Goal: Task Accomplishment & Management: Manage account settings

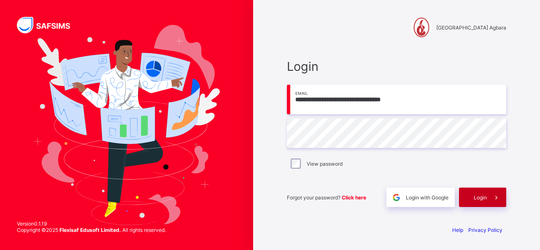
click at [474, 198] on span "Login" at bounding box center [480, 198] width 13 height 6
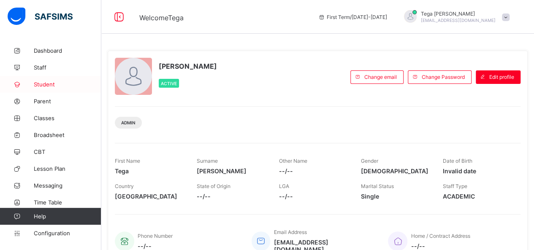
click at [47, 84] on span "Student" at bounding box center [68, 84] width 68 height 7
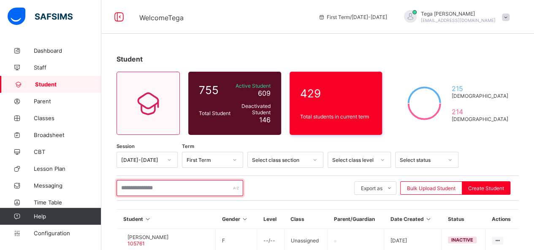
click at [164, 191] on input "text" at bounding box center [179, 188] width 127 height 16
type input "*******"
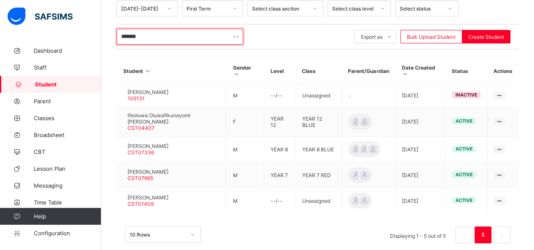
scroll to position [164, 0]
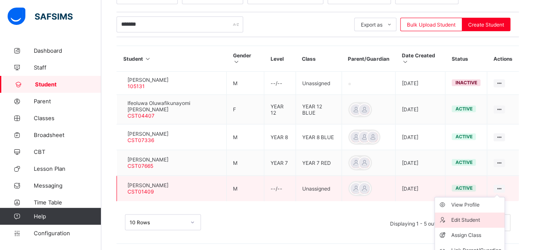
click at [478, 216] on div "Edit Student" at bounding box center [476, 220] width 50 height 8
select select "**"
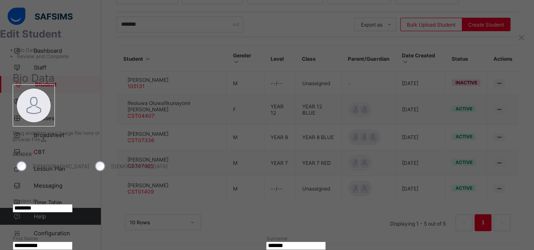
click at [51, 122] on img at bounding box center [34, 106] width 34 height 34
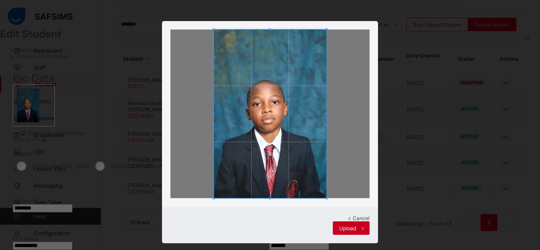
click at [340, 225] on span "Upload" at bounding box center [347, 228] width 17 height 6
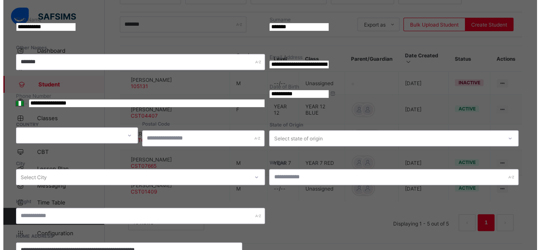
scroll to position [386, 0]
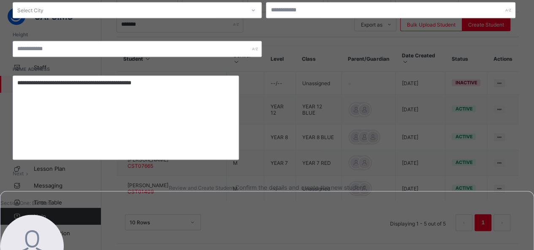
click at [471, 170] on div "Next" at bounding box center [267, 173] width 509 height 6
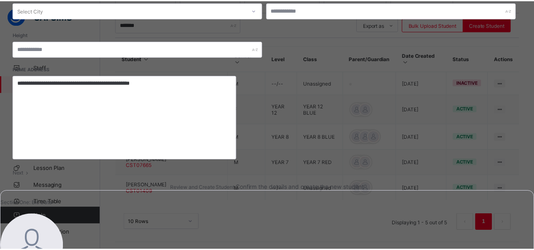
scroll to position [181, 0]
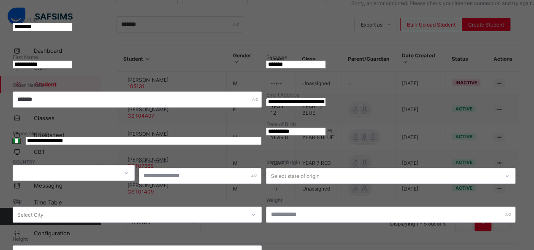
click at [528, 56] on div "**********" at bounding box center [267, 125] width 534 height 250
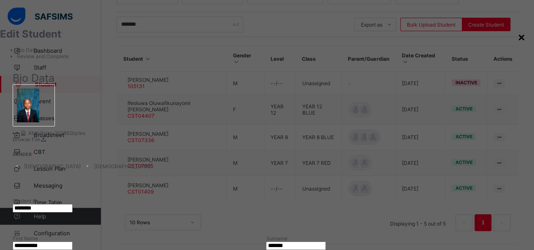
click at [517, 35] on div "×" at bounding box center [521, 37] width 8 height 14
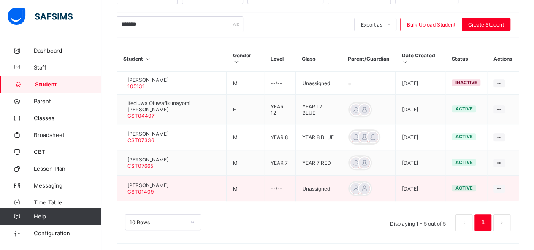
click at [139, 184] on span "Abdulhameed Ajibola Popoola" at bounding box center [147, 185] width 41 height 6
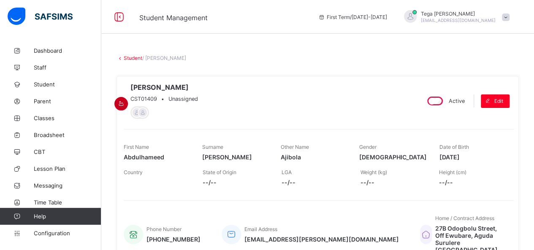
click at [125, 100] on icon at bounding box center [121, 103] width 7 height 6
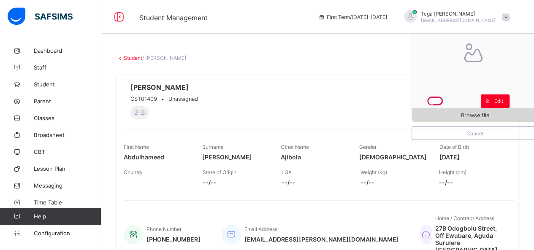
click at [484, 114] on span "Browse file" at bounding box center [475, 115] width 28 height 6
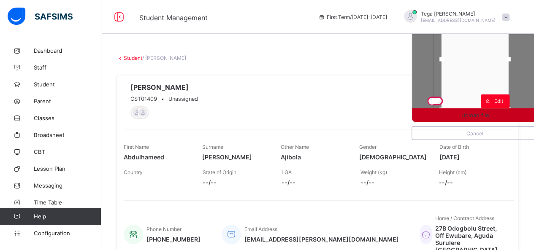
click at [489, 113] on span "Upload file" at bounding box center [474, 115] width 27 height 6
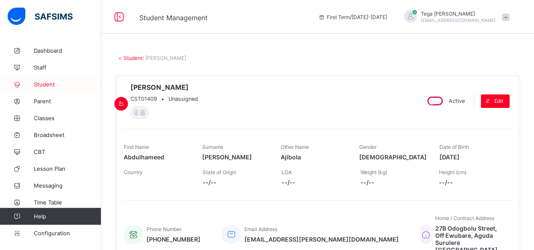
click at [43, 83] on span "Student" at bounding box center [68, 84] width 68 height 7
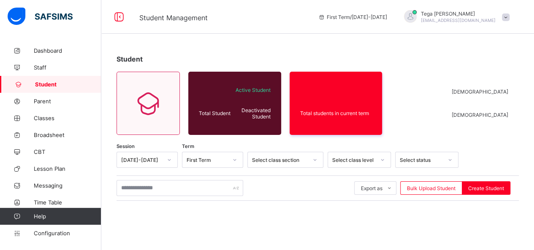
click at [43, 83] on span "Student" at bounding box center [68, 84] width 66 height 7
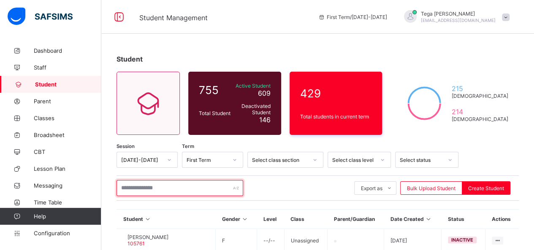
click at [160, 188] on input "text" at bounding box center [179, 188] width 127 height 16
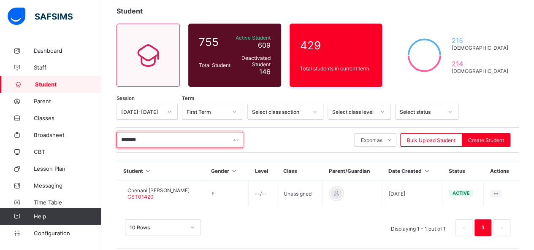
scroll to position [51, 0]
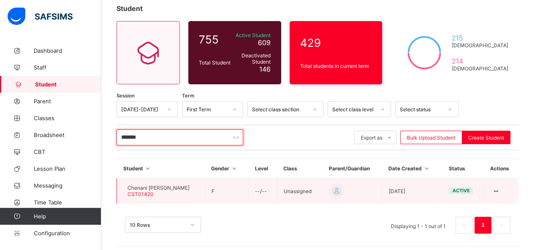
type input "*******"
click at [179, 187] on span "Chenani Charles Enyenihi" at bounding box center [158, 188] width 62 height 6
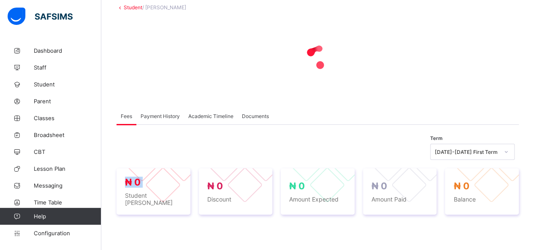
click at [179, 187] on div "₦ 0 Student Bill" at bounding box center [153, 191] width 74 height 46
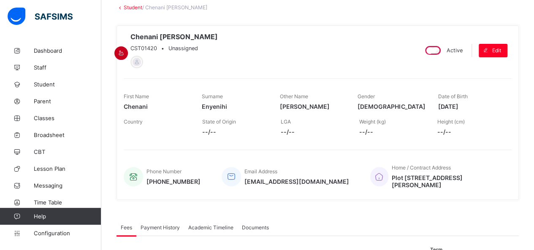
click at [125, 50] on icon at bounding box center [121, 53] width 7 height 6
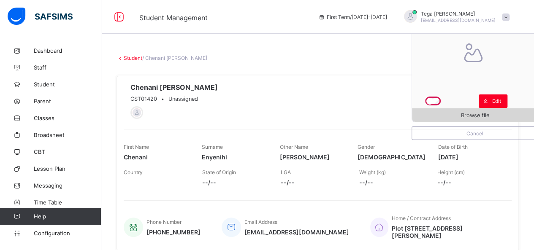
click at [479, 113] on span "Browse file" at bounding box center [475, 115] width 28 height 6
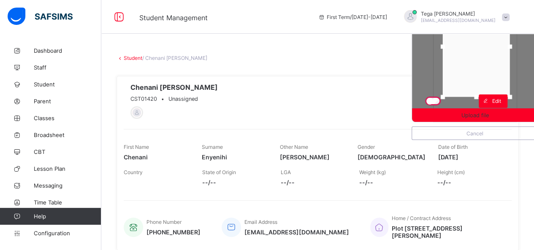
drag, startPoint x: 482, startPoint y: 60, endPoint x: 484, endPoint y: 39, distance: 21.1
click at [484, 39] on div at bounding box center [476, 46] width 67 height 101
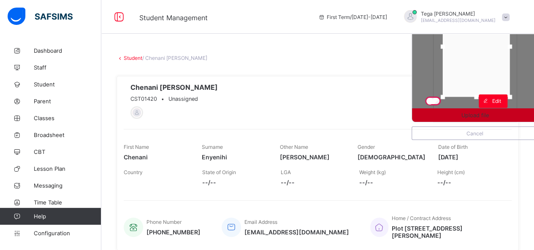
click at [507, 109] on div "Upload file" at bounding box center [475, 115] width 126 height 14
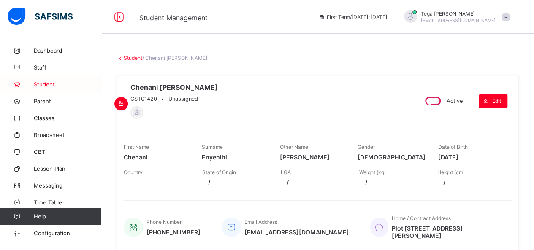
click at [48, 84] on span "Student" at bounding box center [68, 84] width 68 height 7
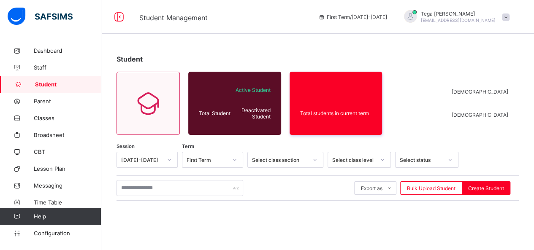
click at [48, 84] on span "Student" at bounding box center [68, 84] width 66 height 7
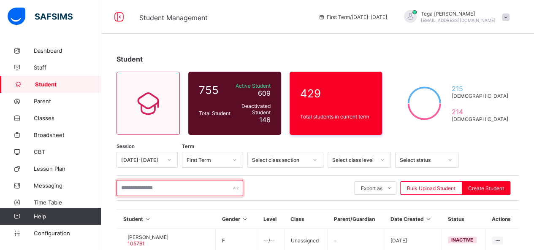
click at [192, 182] on input "text" at bounding box center [179, 188] width 127 height 16
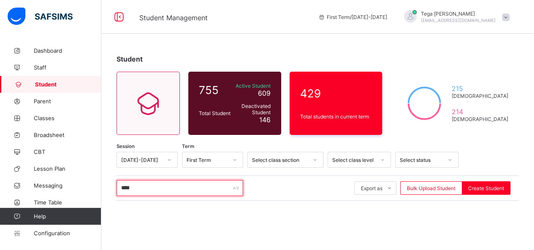
type input "****"
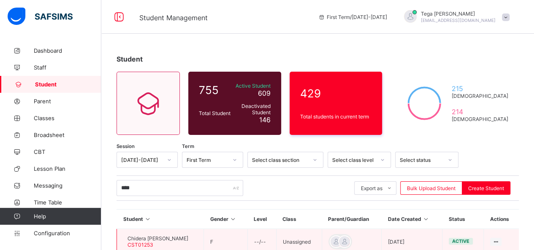
click at [168, 239] on span "Chidera Precious Aroh" at bounding box center [157, 238] width 61 height 6
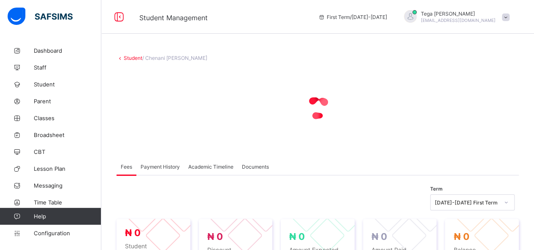
click at [168, 239] on div at bounding box center [163, 236] width 36 height 36
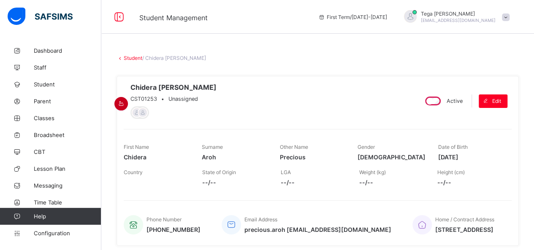
click at [125, 100] on icon at bounding box center [121, 103] width 7 height 6
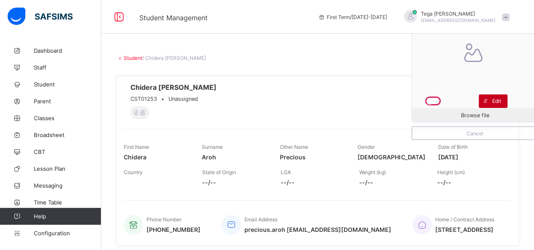
click at [489, 99] on icon at bounding box center [485, 100] width 6 height 5
select select "**"
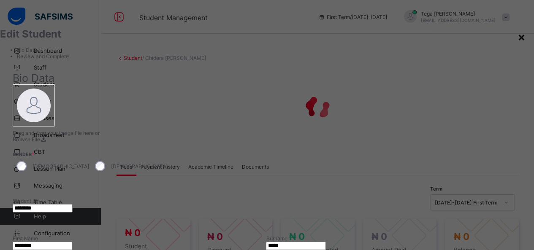
click at [517, 37] on div "×" at bounding box center [521, 37] width 8 height 14
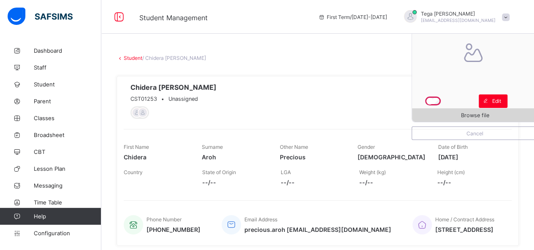
click at [471, 115] on span "Browse file" at bounding box center [475, 115] width 28 height 6
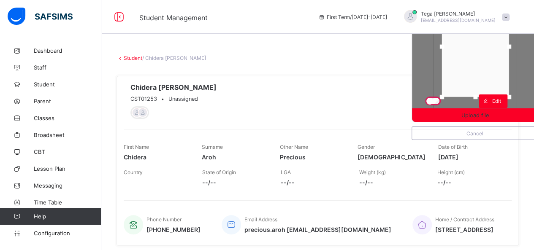
drag, startPoint x: 484, startPoint y: 71, endPoint x: 484, endPoint y: 49, distance: 21.9
click at [484, 49] on div at bounding box center [475, 46] width 67 height 101
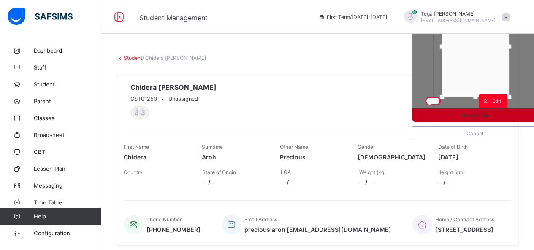
click at [499, 114] on span "Upload file" at bounding box center [475, 115] width 126 height 6
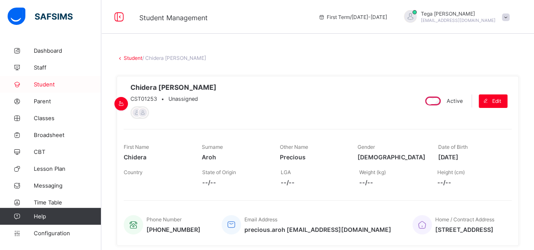
click at [51, 85] on span "Student" at bounding box center [68, 84] width 68 height 7
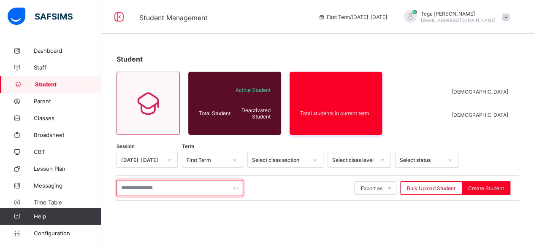
click at [153, 192] on input "text" at bounding box center [179, 188] width 127 height 16
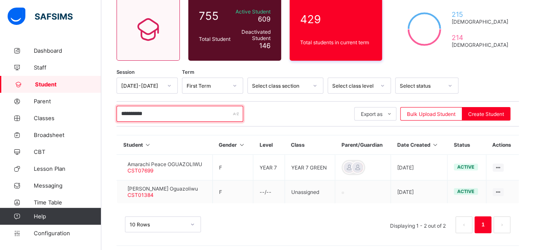
scroll to position [76, 0]
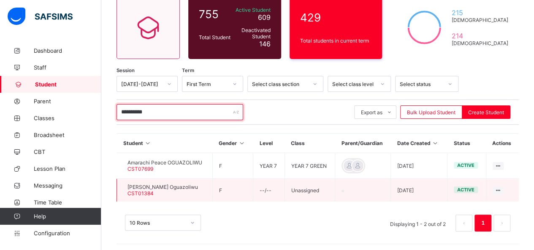
type input "**********"
click at [198, 187] on span "Chidinma Blessing Oguazoliwu" at bounding box center [162, 187] width 70 height 6
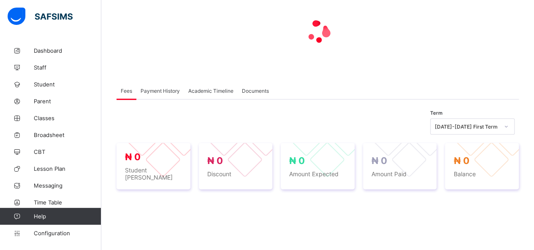
click at [200, 187] on div "₦ 0 Student Bill ₦ 0 Discount ₦ 0 Amount Expected ₦ 0 Amount Paid ₦ 0 Balance" at bounding box center [317, 166] width 402 height 63
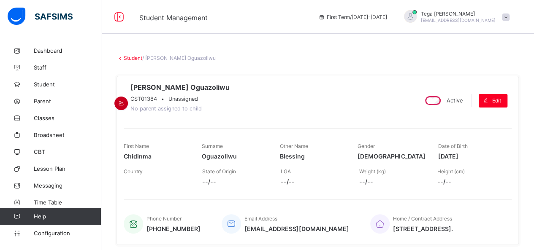
click at [125, 100] on icon at bounding box center [121, 103] width 7 height 6
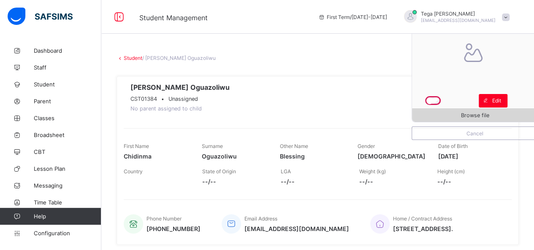
click at [477, 114] on span "Browse file" at bounding box center [475, 115] width 28 height 6
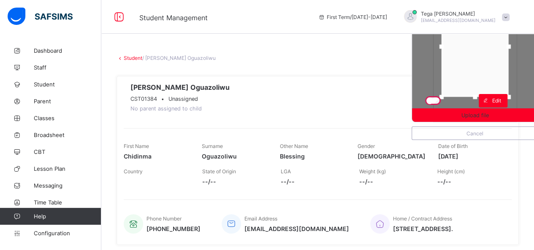
drag, startPoint x: 473, startPoint y: 70, endPoint x: 473, endPoint y: 42, distance: 28.7
click at [473, 42] on div at bounding box center [474, 46] width 67 height 101
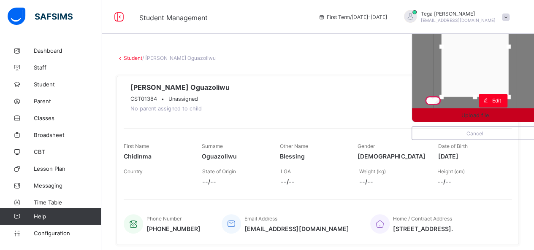
click at [496, 111] on div "Upload file" at bounding box center [475, 115] width 126 height 14
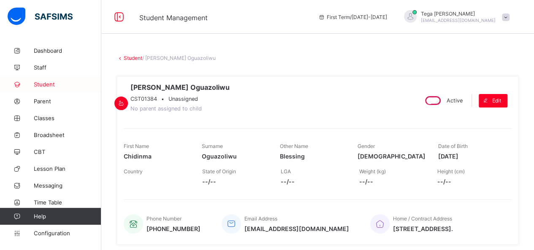
click at [45, 84] on span "Student" at bounding box center [68, 84] width 68 height 7
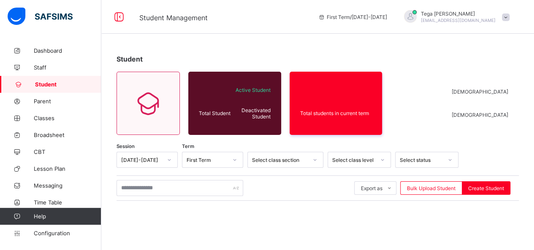
click at [45, 84] on span "Student" at bounding box center [68, 84] width 66 height 7
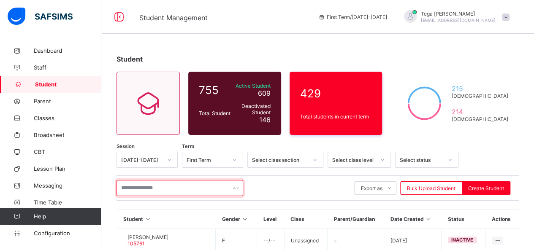
click at [162, 187] on input "text" at bounding box center [179, 188] width 127 height 16
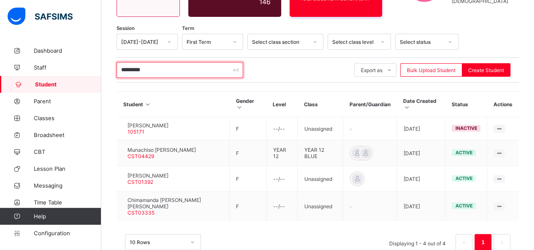
scroll to position [135, 0]
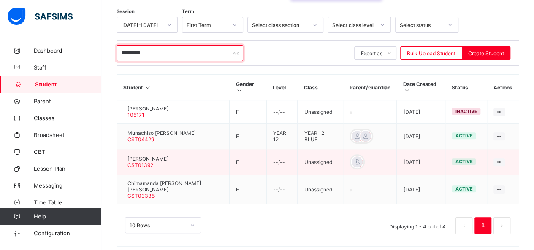
type input "*********"
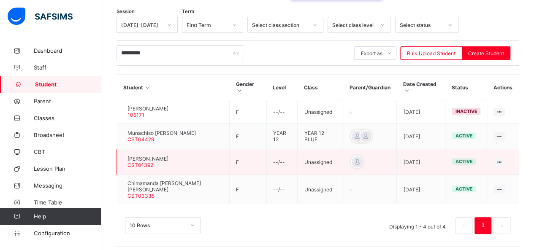
click at [164, 162] on span "Chioma Onyekwelu" at bounding box center [147, 159] width 41 height 6
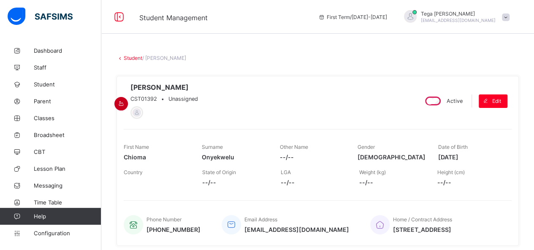
click at [125, 100] on icon at bounding box center [121, 103] width 7 height 6
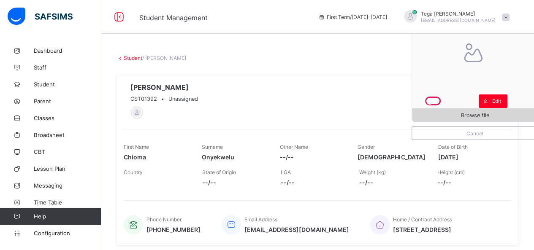
click at [479, 114] on span "Browse file" at bounding box center [475, 115] width 28 height 6
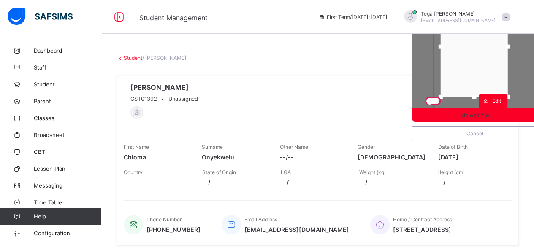
drag, startPoint x: 471, startPoint y: 77, endPoint x: 471, endPoint y: 46, distance: 31.7
click at [471, 46] on div at bounding box center [474, 46] width 67 height 101
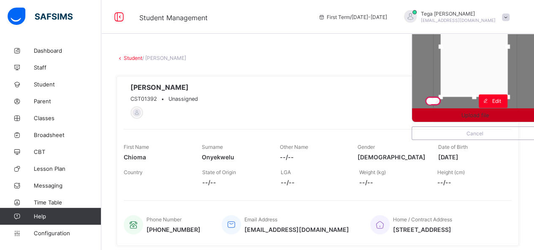
click at [482, 118] on span "Upload file" at bounding box center [474, 115] width 27 height 6
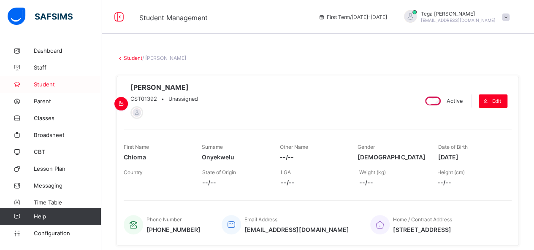
click at [48, 84] on span "Student" at bounding box center [68, 84] width 68 height 7
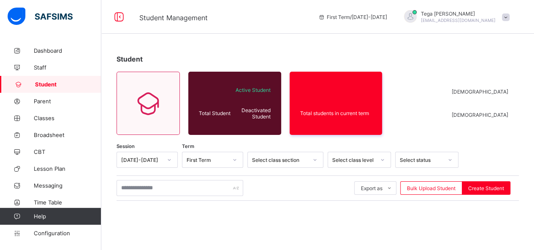
click at [48, 84] on span "Student" at bounding box center [68, 84] width 66 height 7
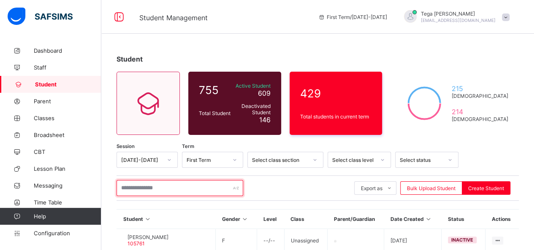
click at [145, 189] on input "text" at bounding box center [179, 188] width 127 height 16
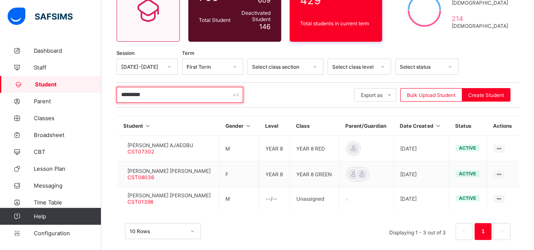
scroll to position [101, 0]
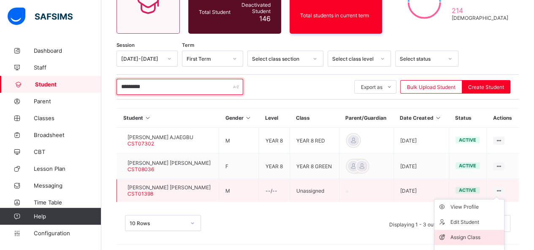
type input "*********"
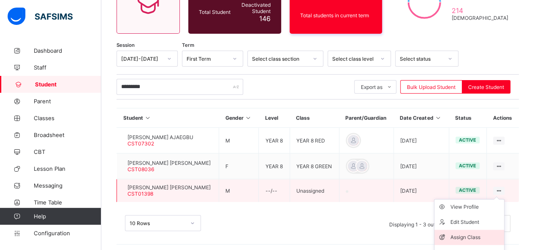
click at [479, 237] on div "Assign Class" at bounding box center [475, 237] width 50 height 8
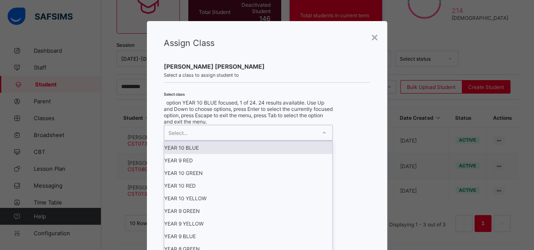
scroll to position [0, 0]
click at [325, 137] on icon at bounding box center [324, 133] width 5 height 8
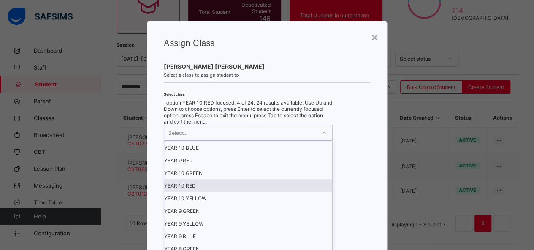
scroll to position [208, 0]
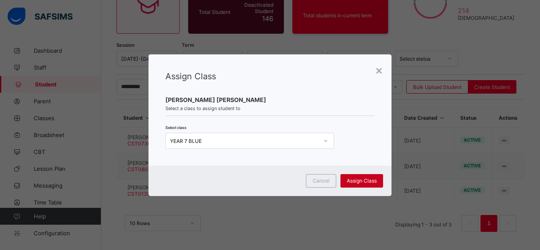
click at [354, 185] on div "Assign Class" at bounding box center [362, 181] width 43 height 14
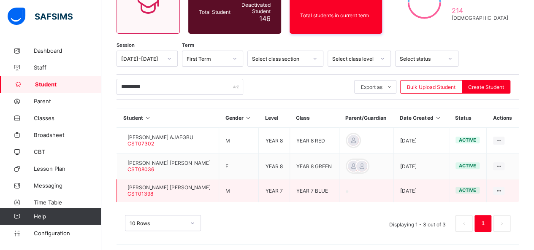
click at [172, 185] on span "[PERSON_NAME] [PERSON_NAME]" at bounding box center [168, 187] width 83 height 6
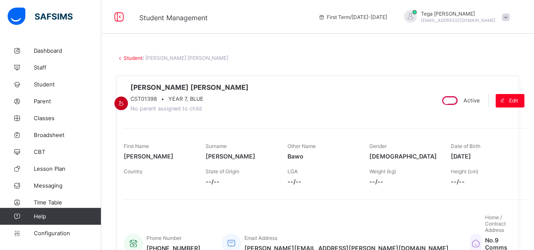
click at [125, 100] on icon at bounding box center [121, 103] width 7 height 6
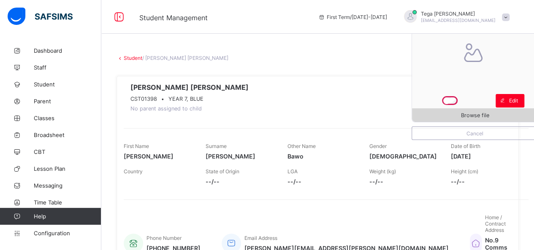
click at [474, 118] on span "Browse file" at bounding box center [475, 115] width 28 height 6
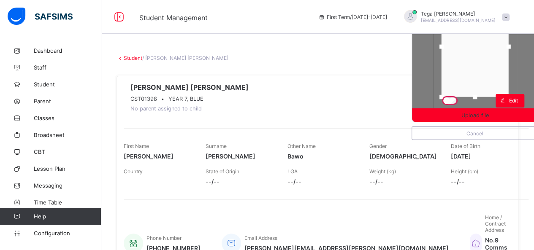
drag, startPoint x: 468, startPoint y: 76, endPoint x: 468, endPoint y: 55, distance: 20.3
click at [468, 55] on div at bounding box center [474, 46] width 67 height 101
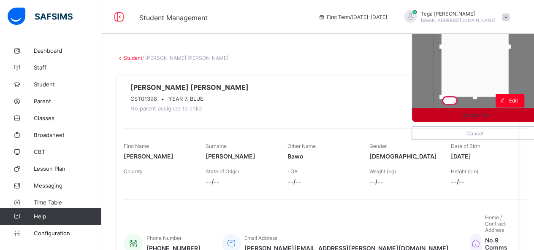
click at [474, 115] on span "Upload file" at bounding box center [474, 115] width 27 height 6
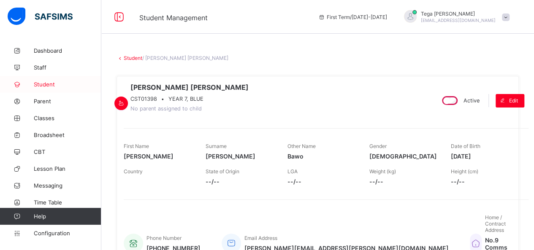
click at [46, 86] on span "Student" at bounding box center [68, 84] width 68 height 7
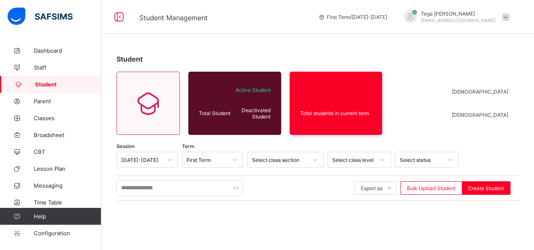
click at [46, 86] on span "Student" at bounding box center [68, 84] width 66 height 7
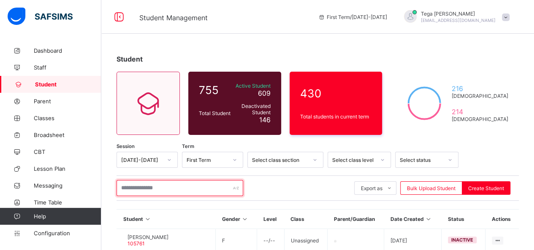
click at [149, 185] on input "text" at bounding box center [179, 188] width 127 height 16
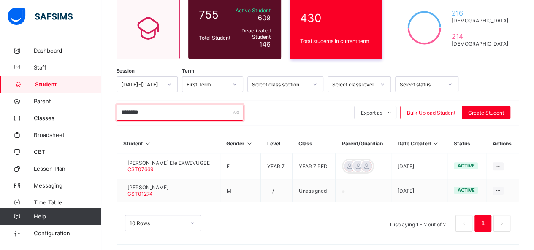
scroll to position [76, 0]
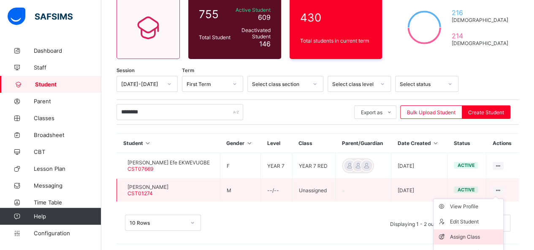
click at [472, 233] on div "Assign Class" at bounding box center [474, 237] width 50 height 8
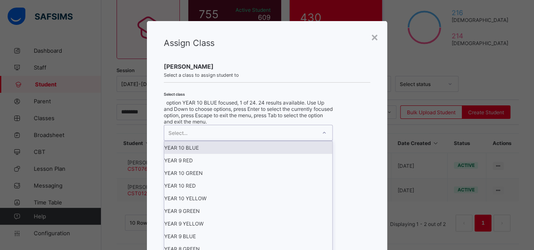
scroll to position [0, 0]
click at [324, 137] on icon at bounding box center [324, 133] width 5 height 8
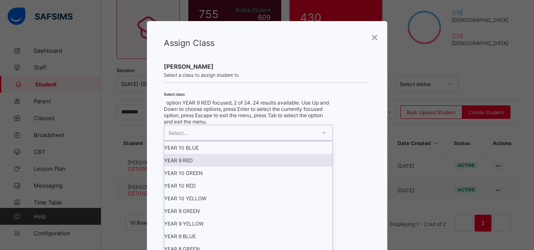
scroll to position [208, 0]
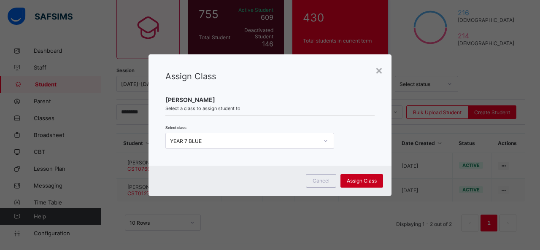
click at [350, 181] on span "Assign Class" at bounding box center [362, 181] width 30 height 6
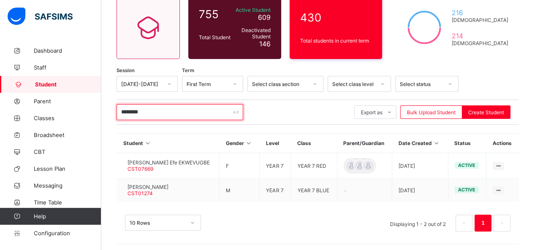
click at [151, 112] on input "********" at bounding box center [179, 112] width 127 height 16
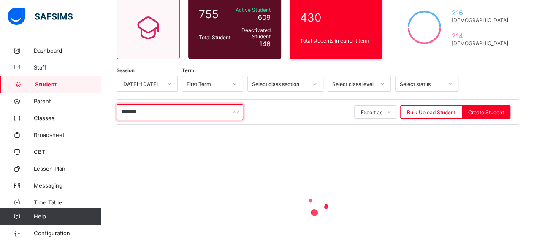
type input "*******"
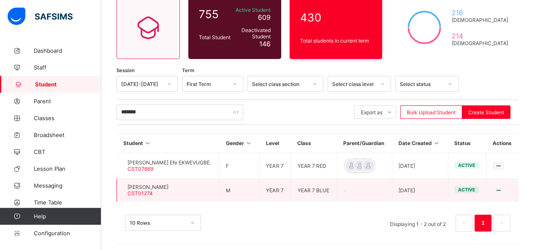
click at [168, 184] on span "Eric Aghogho Ekwevugbe" at bounding box center [147, 187] width 41 height 6
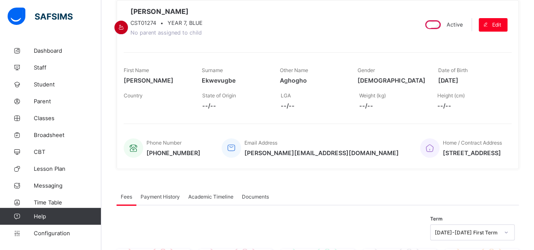
click at [125, 24] on icon at bounding box center [121, 27] width 7 height 6
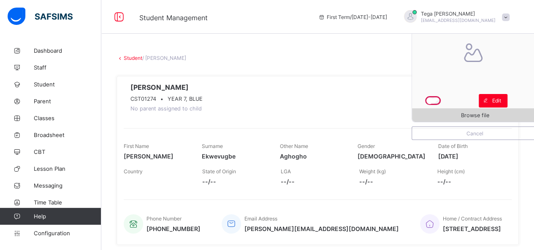
click at [462, 111] on div "Browse file" at bounding box center [475, 115] width 126 height 14
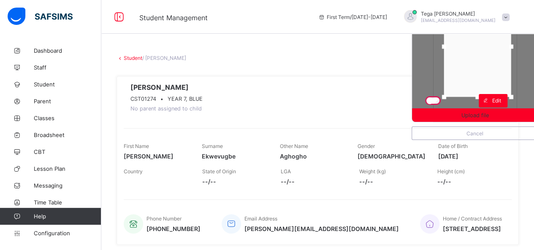
drag, startPoint x: 470, startPoint y: 65, endPoint x: 473, endPoint y: 49, distance: 16.7
click at [473, 49] on div at bounding box center [477, 46] width 67 height 101
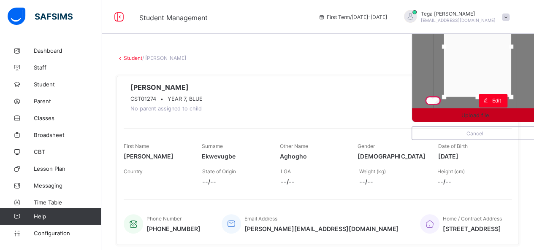
click at [482, 114] on span "Upload file" at bounding box center [474, 115] width 27 height 6
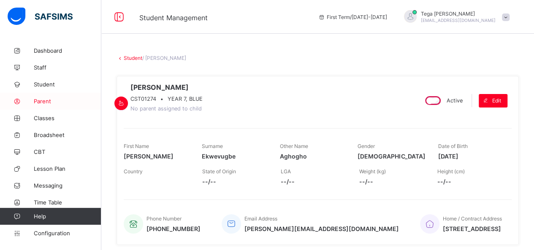
click at [45, 101] on span "Parent" at bounding box center [68, 101] width 68 height 7
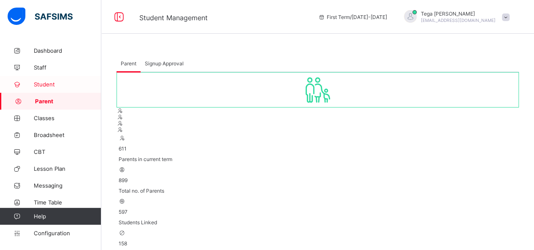
click at [42, 86] on span "Student" at bounding box center [68, 84] width 68 height 7
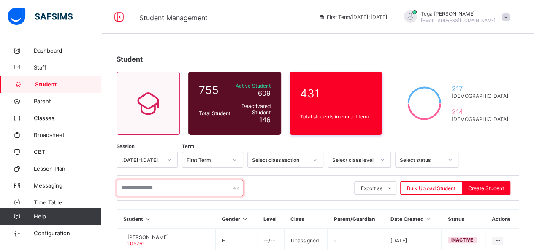
click at [147, 190] on input "text" at bounding box center [179, 188] width 127 height 16
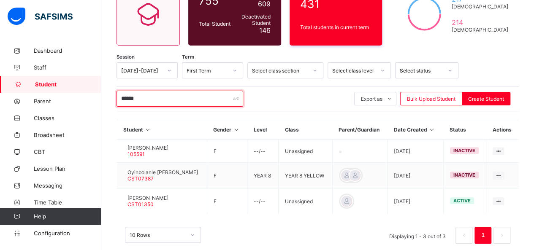
scroll to position [102, 0]
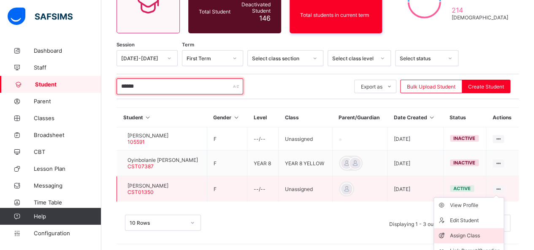
type input "******"
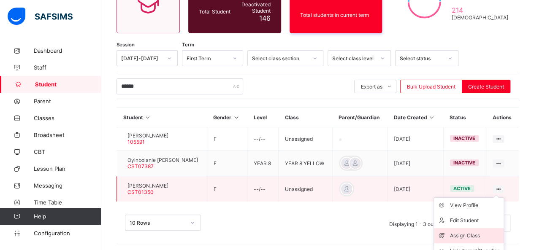
click at [482, 232] on div "Assign Class" at bounding box center [475, 236] width 50 height 8
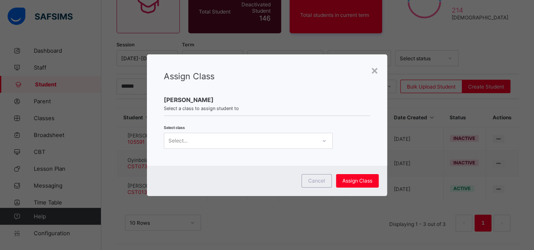
scroll to position [0, 0]
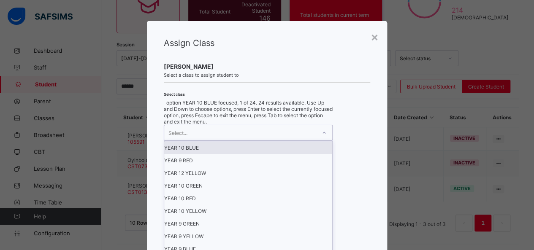
click at [325, 137] on icon at bounding box center [324, 133] width 5 height 8
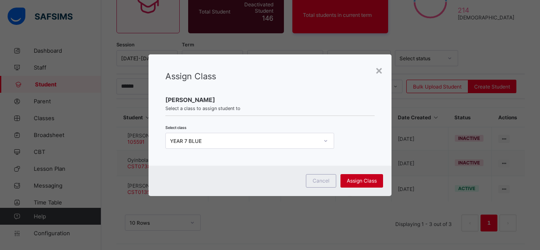
click at [362, 185] on div "Assign Class" at bounding box center [362, 181] width 43 height 14
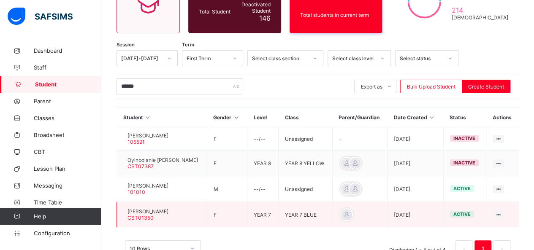
click at [156, 209] on span "[PERSON_NAME]" at bounding box center [147, 211] width 41 height 6
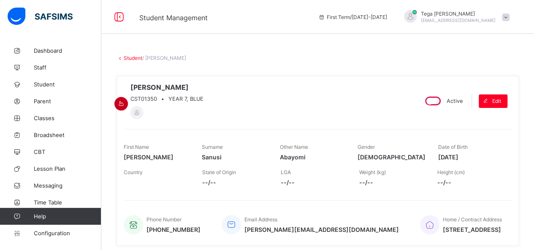
click at [125, 100] on icon at bounding box center [121, 103] width 7 height 6
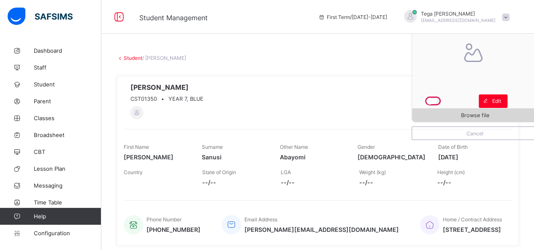
click at [464, 113] on span "Browse file" at bounding box center [475, 115] width 126 height 6
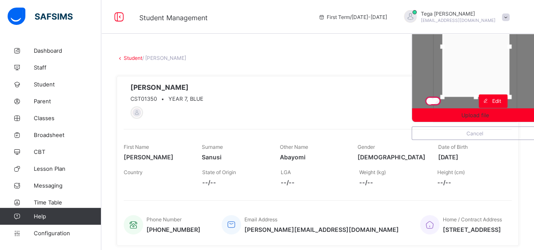
drag, startPoint x: 482, startPoint y: 67, endPoint x: 483, endPoint y: 49, distance: 18.6
click at [483, 49] on div at bounding box center [475, 46] width 67 height 101
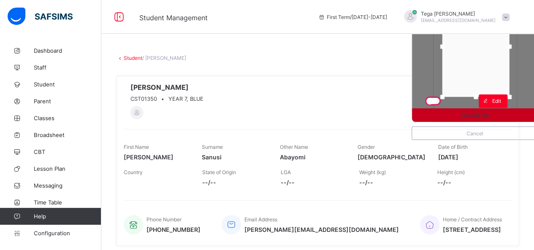
click at [476, 118] on span "Upload file" at bounding box center [474, 115] width 27 height 6
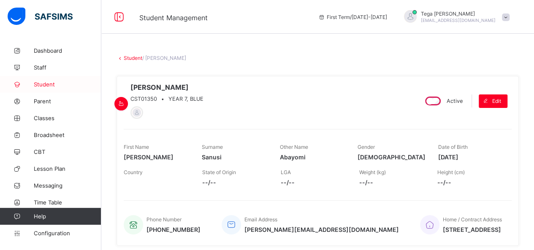
click at [44, 84] on span "Student" at bounding box center [68, 84] width 68 height 7
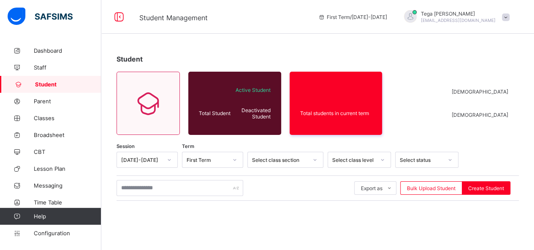
click at [44, 84] on span "Student" at bounding box center [68, 84] width 66 height 7
click at [172, 187] on input "text" at bounding box center [179, 188] width 127 height 16
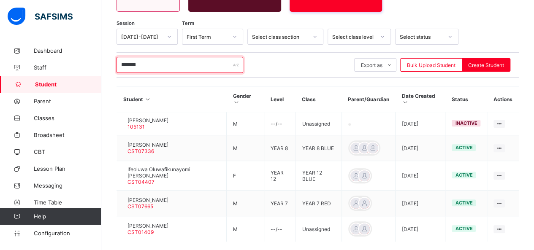
scroll to position [152, 0]
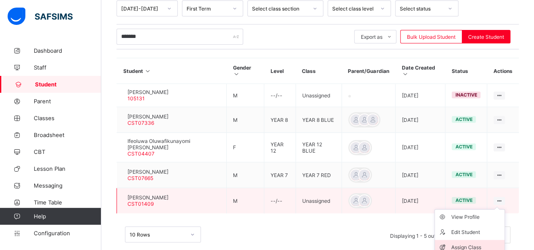
click at [480, 240] on li "Assign Class" at bounding box center [470, 247] width 70 height 15
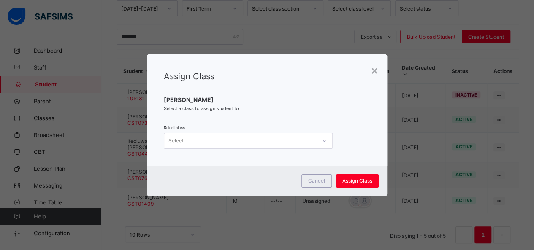
scroll to position [0, 0]
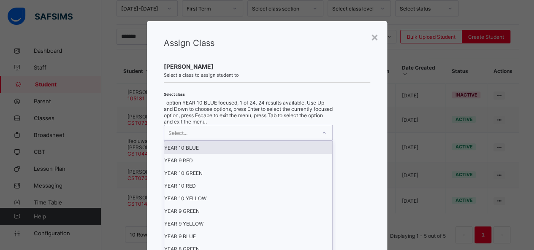
click at [322, 137] on icon at bounding box center [324, 133] width 5 height 8
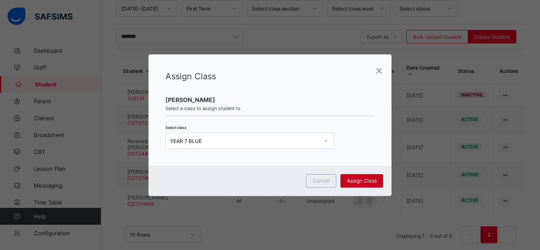
click at [355, 183] on span "Assign Class" at bounding box center [362, 181] width 30 height 6
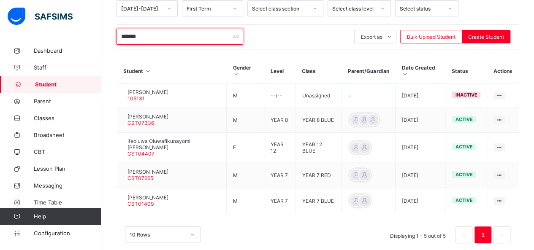
click at [173, 37] on input "*******" at bounding box center [179, 37] width 127 height 16
type input "*"
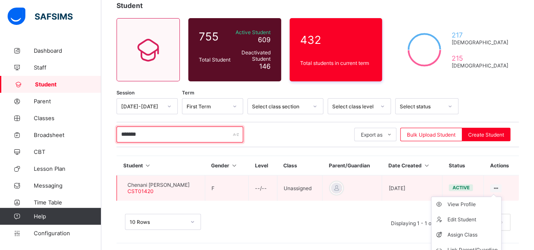
scroll to position [75, 0]
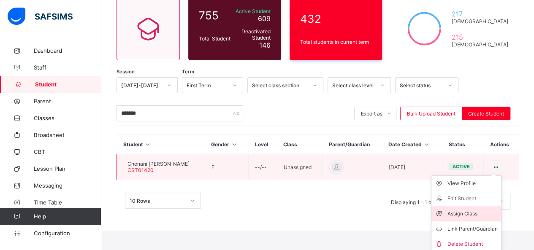
click at [480, 210] on div "Assign Class" at bounding box center [472, 214] width 50 height 8
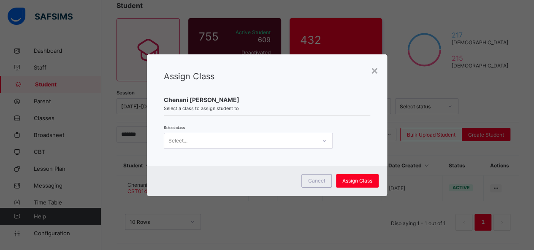
scroll to position [0, 0]
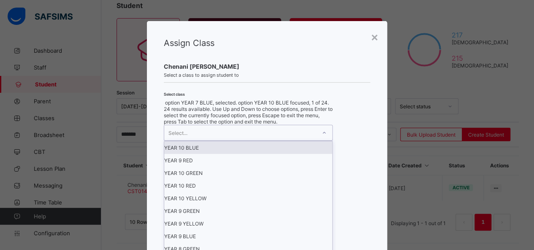
click at [324, 137] on icon at bounding box center [324, 133] width 5 height 8
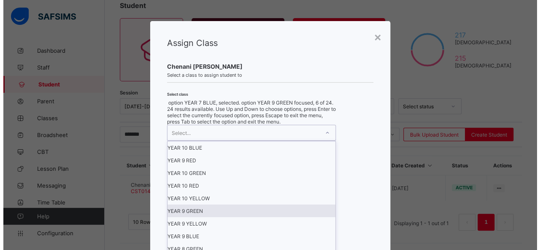
scroll to position [208, 0]
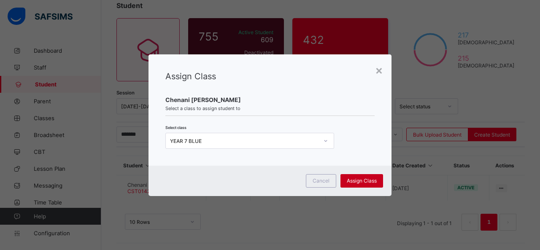
click at [369, 178] on span "Assign Class" at bounding box center [362, 181] width 30 height 6
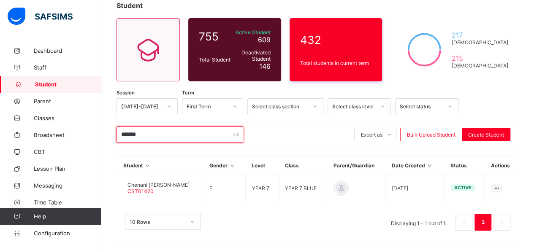
click at [149, 132] on input "*******" at bounding box center [179, 135] width 127 height 16
type input "*"
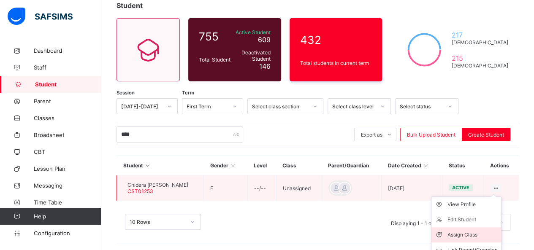
click at [468, 238] on li "Assign Class" at bounding box center [466, 234] width 70 height 15
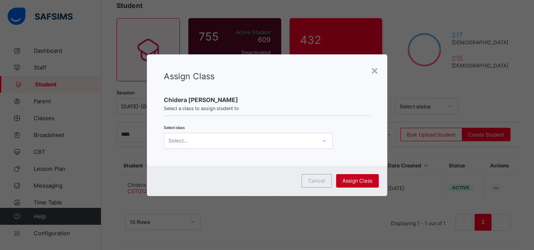
click at [350, 178] on span "Assign Class" at bounding box center [357, 181] width 30 height 6
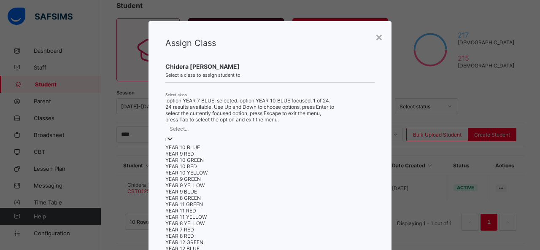
scroll to position [0, 0]
click at [174, 136] on div at bounding box center [170, 140] width 8 height 10
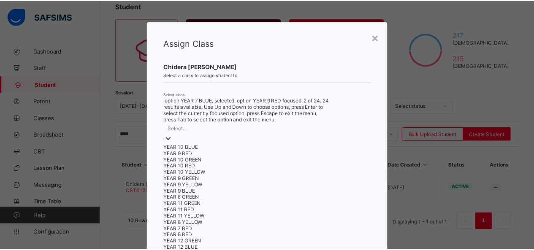
scroll to position [208, 0]
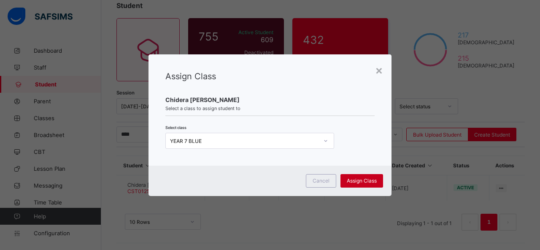
click at [370, 179] on span "Assign Class" at bounding box center [362, 181] width 30 height 6
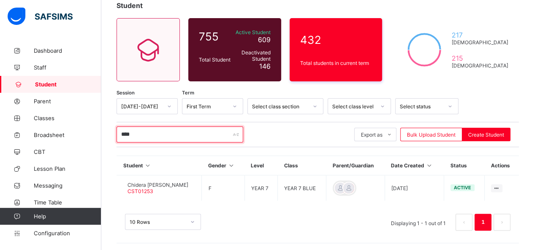
click at [153, 135] on input "****" at bounding box center [179, 135] width 127 height 16
type input "*"
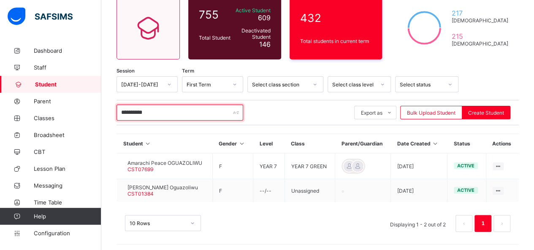
scroll to position [76, 0]
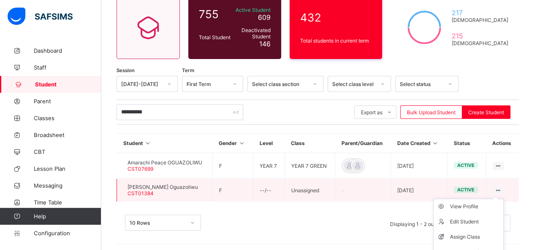
click at [502, 199] on ul "View Profile Edit Student Assign Class Link Parent/Guardian Delete Student" at bounding box center [468, 237] width 70 height 77
click at [482, 234] on div "Assign Class" at bounding box center [474, 237] width 50 height 8
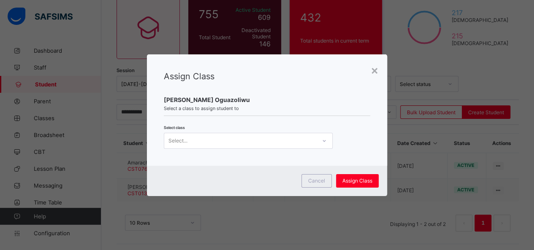
scroll to position [0, 0]
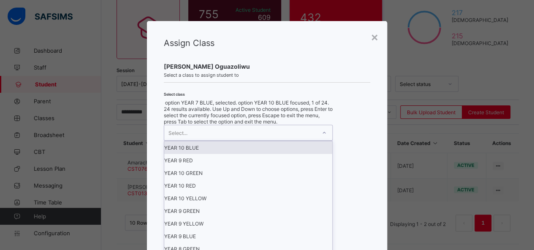
click at [319, 140] on div at bounding box center [324, 133] width 14 height 14
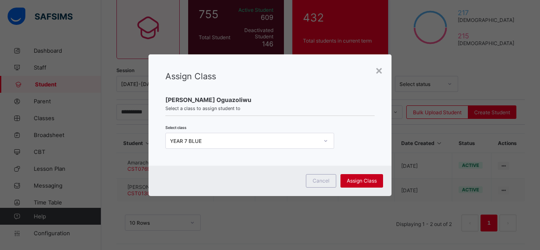
click at [362, 179] on span "Assign Class" at bounding box center [362, 181] width 30 height 6
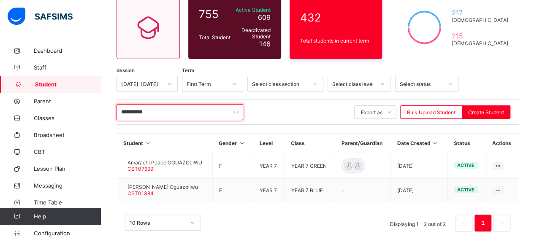
click at [165, 110] on input "**********" at bounding box center [179, 112] width 127 height 16
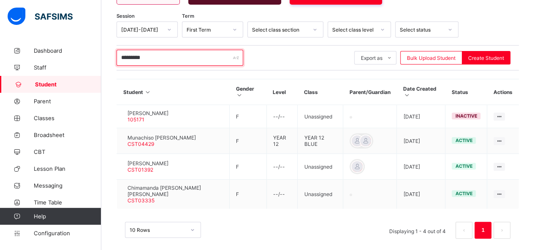
scroll to position [136, 0]
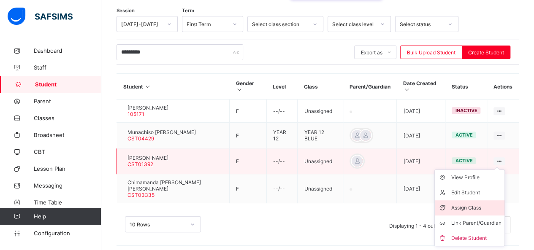
click at [479, 209] on div "Assign Class" at bounding box center [476, 208] width 50 height 8
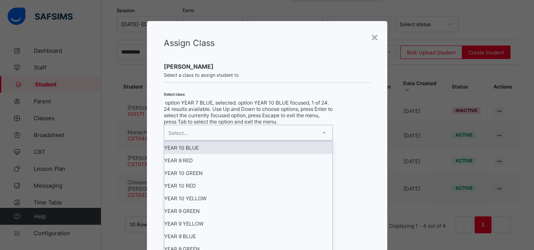
scroll to position [0, 0]
click at [322, 137] on icon at bounding box center [324, 133] width 5 height 8
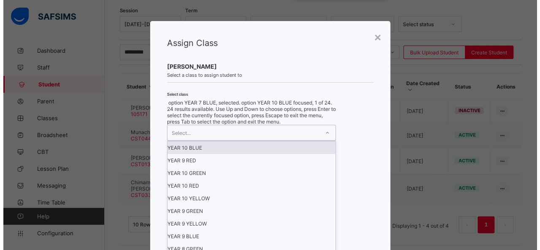
scroll to position [208, 0]
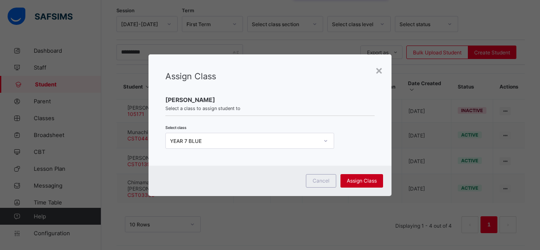
click at [369, 180] on span "Assign Class" at bounding box center [362, 181] width 30 height 6
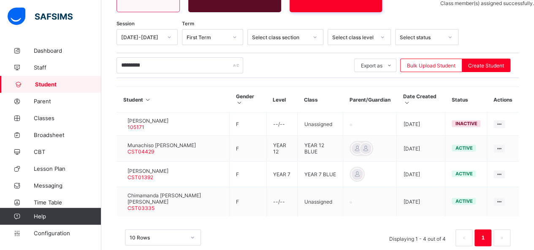
scroll to position [136, 0]
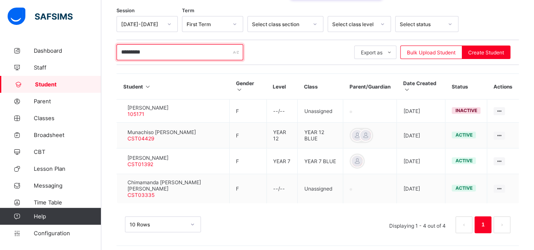
click at [169, 51] on input "*********" at bounding box center [179, 52] width 127 height 16
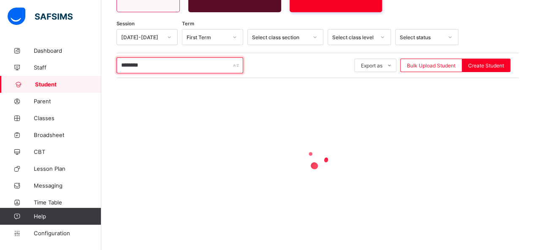
type input "********"
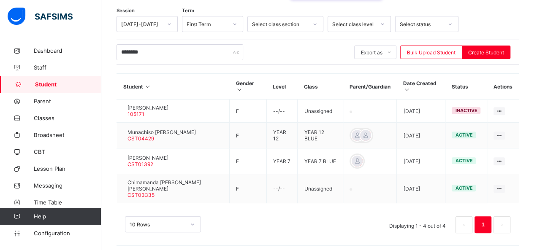
click at [55, 84] on span "Student" at bounding box center [68, 84] width 66 height 7
click at [35, 85] on icon at bounding box center [18, 84] width 34 height 6
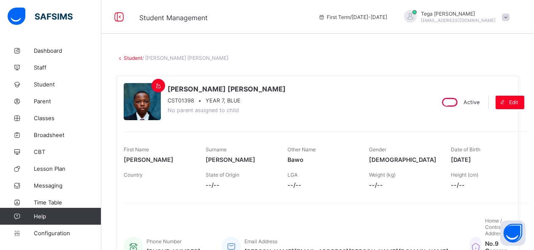
scroll to position [102, 0]
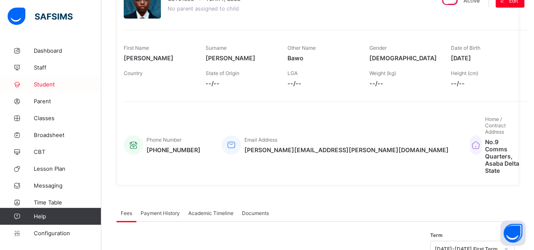
click at [41, 88] on link "Student" at bounding box center [50, 84] width 101 height 17
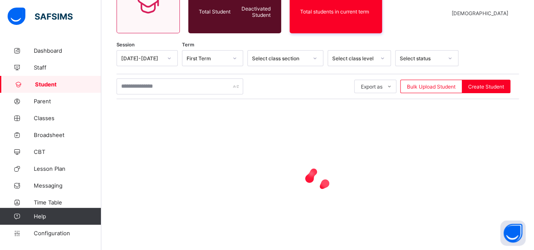
click at [41, 88] on link "Student" at bounding box center [50, 84] width 101 height 17
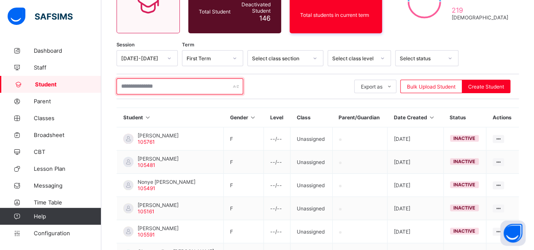
click at [153, 80] on input "text" at bounding box center [179, 86] width 127 height 16
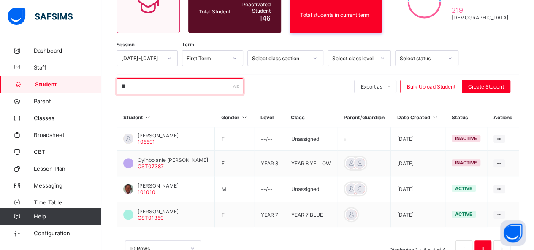
type input "*"
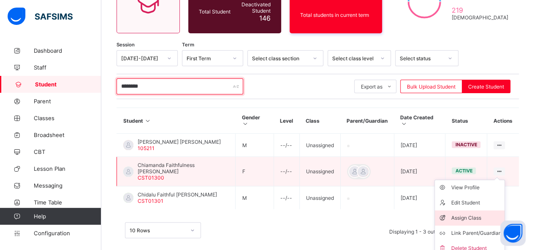
type input "********"
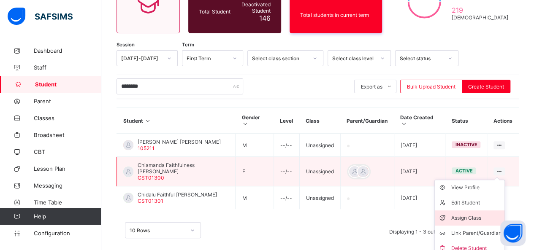
click at [476, 218] on div "Assign Class" at bounding box center [476, 218] width 50 height 8
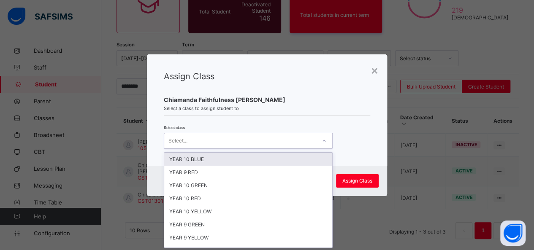
click at [325, 138] on div at bounding box center [324, 141] width 14 height 14
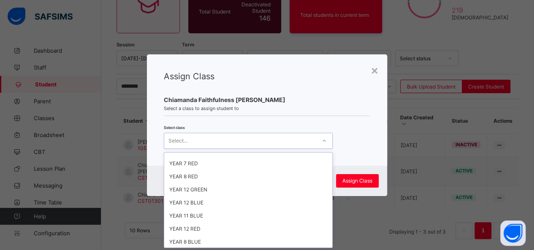
scroll to position [208, 0]
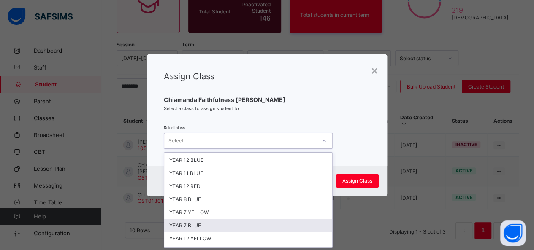
click at [210, 219] on div "YEAR 7 BLUE" at bounding box center [248, 225] width 168 height 13
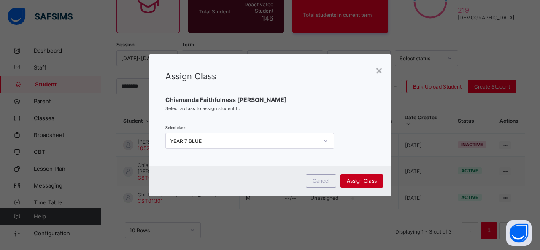
click at [367, 176] on div "Assign Class" at bounding box center [362, 181] width 43 height 14
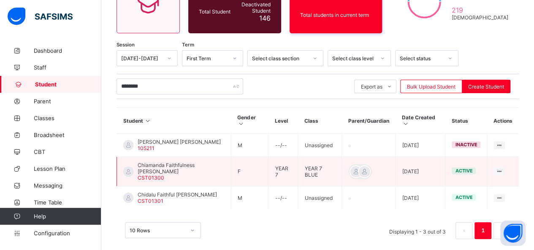
click at [207, 170] on span "Chiamanda Faithfulness [PERSON_NAME]" at bounding box center [181, 168] width 87 height 13
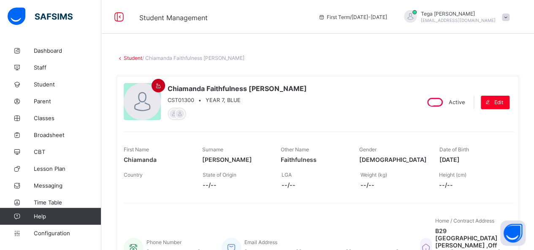
click at [155, 84] on icon at bounding box center [158, 86] width 7 height 6
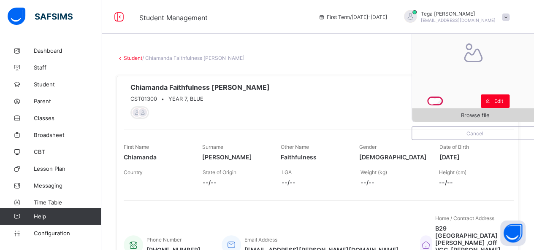
click at [458, 119] on span "Browse file" at bounding box center [475, 115] width 126 height 6
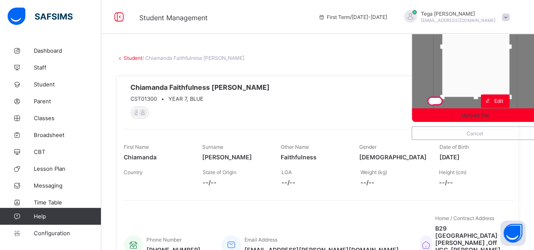
drag, startPoint x: 470, startPoint y: 88, endPoint x: 471, endPoint y: 73, distance: 15.6
click at [471, 73] on div at bounding box center [475, 46] width 67 height 101
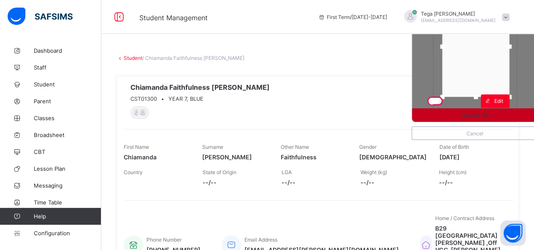
click at [489, 116] on span "Upload file" at bounding box center [474, 115] width 27 height 6
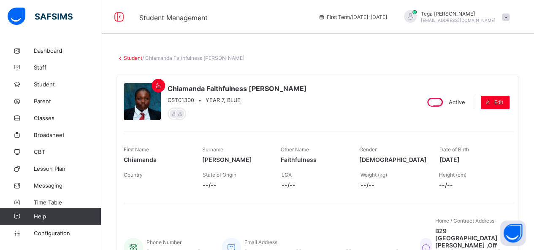
click at [440, 55] on div "Student / Chiamanda Faithfulness [PERSON_NAME]" at bounding box center [317, 58] width 402 height 6
click at [40, 83] on span "Student" at bounding box center [68, 84] width 68 height 7
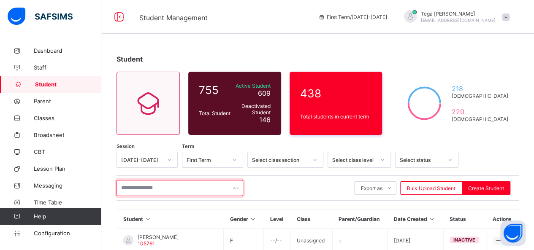
click at [142, 186] on input "text" at bounding box center [179, 188] width 127 height 16
click at [222, 195] on input "********" at bounding box center [179, 188] width 127 height 16
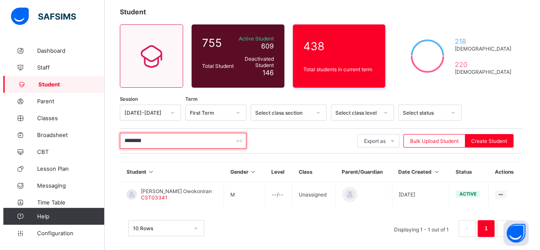
scroll to position [54, 0]
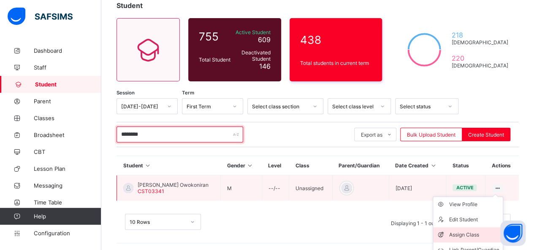
type input "********"
click at [466, 231] on div "Assign Class" at bounding box center [474, 235] width 50 height 8
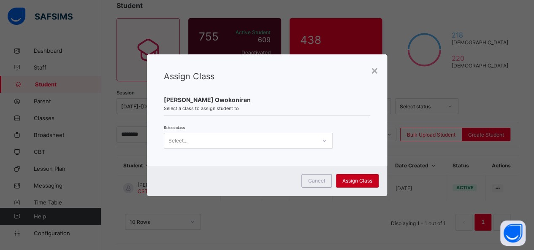
click at [360, 177] on div "Assign Class" at bounding box center [357, 181] width 43 height 14
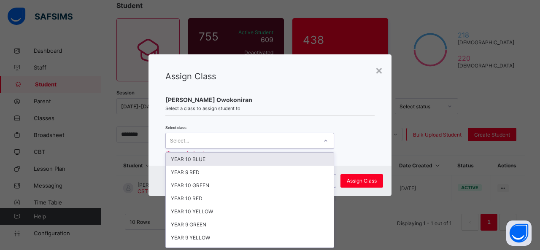
scroll to position [0, 0]
click at [329, 141] on div at bounding box center [326, 141] width 14 height 14
click at [334, 214] on div "YEAR 10 BLUE YEAR 9 RED YEAR 10 GREEN YEAR 10 RED YEAR 10 YELLOW YEAR 9 GREEN Y…" at bounding box center [249, 200] width 169 height 96
drag, startPoint x: 334, startPoint y: 214, endPoint x: 333, endPoint y: 223, distance: 9.3
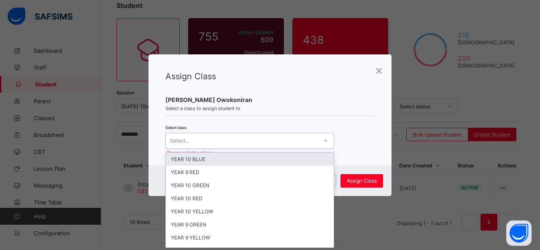
click at [333, 223] on div "YEAR 10 BLUE YEAR 9 RED YEAR 10 GREEN YEAR 10 RED YEAR 10 YELLOW YEAR 9 GREEN Y…" at bounding box center [249, 200] width 169 height 96
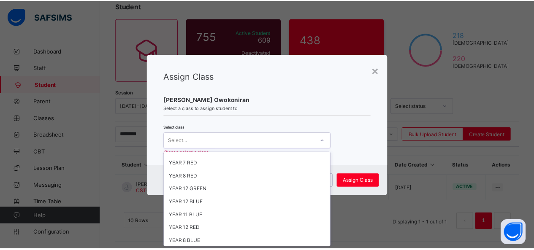
scroll to position [193, 0]
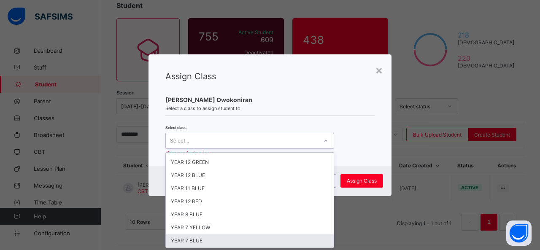
click at [246, 234] on div "YEAR 7 BLUE" at bounding box center [250, 240] width 168 height 13
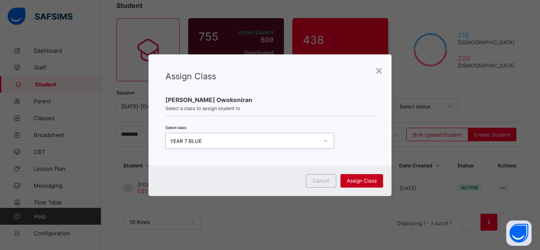
click at [356, 180] on span "Assign Class" at bounding box center [362, 181] width 30 height 6
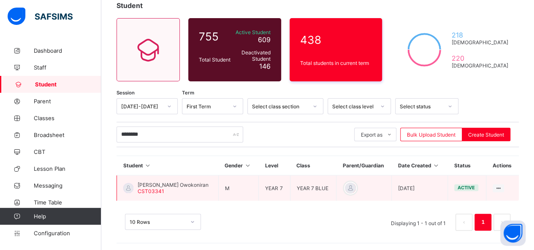
click at [154, 185] on span "[PERSON_NAME] Owokoniran" at bounding box center [173, 185] width 71 height 6
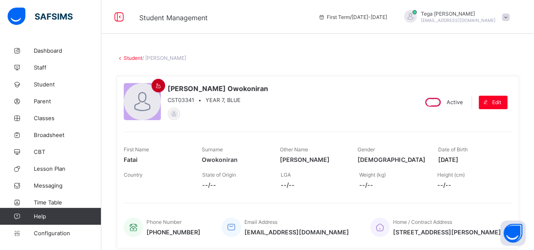
click at [156, 87] on icon at bounding box center [158, 86] width 7 height 6
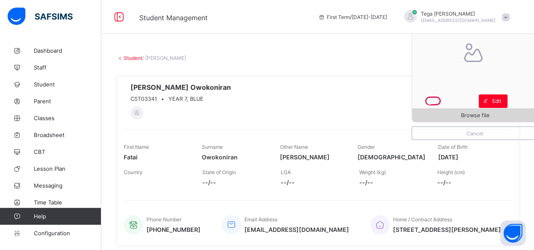
click at [468, 115] on span "Browse file" at bounding box center [475, 115] width 28 height 6
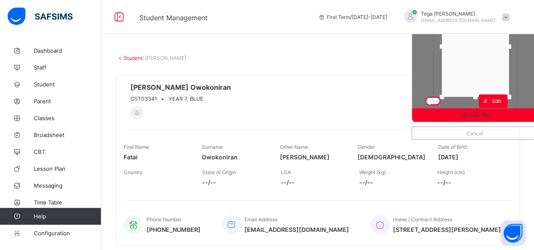
drag, startPoint x: 470, startPoint y: 91, endPoint x: 470, endPoint y: 66, distance: 24.5
click at [470, 66] on div at bounding box center [475, 46] width 67 height 101
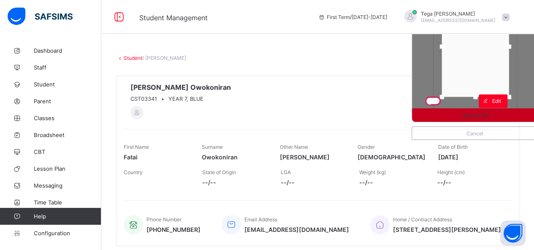
click at [480, 117] on span "Upload file" at bounding box center [474, 115] width 27 height 6
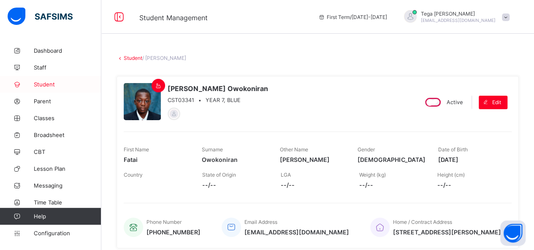
click at [48, 84] on span "Student" at bounding box center [68, 84] width 68 height 7
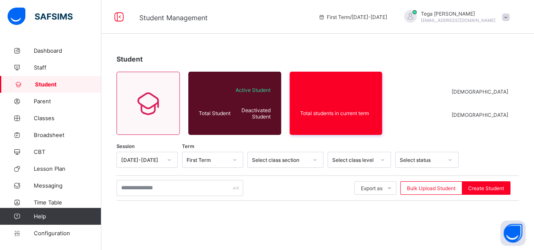
click at [48, 84] on span "Student" at bounding box center [68, 84] width 66 height 7
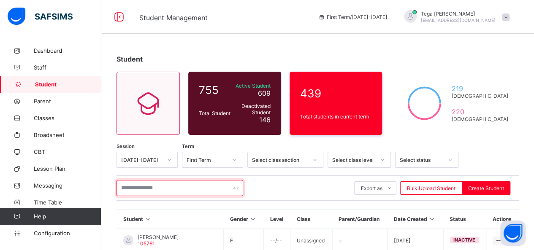
click at [148, 192] on input "text" at bounding box center [179, 188] width 127 height 16
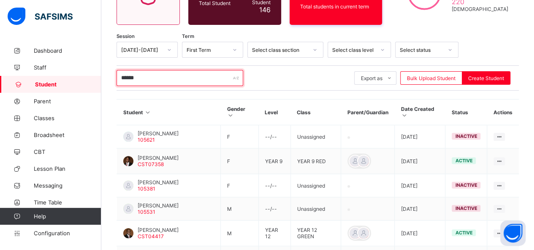
scroll to position [110, 0]
type input "*"
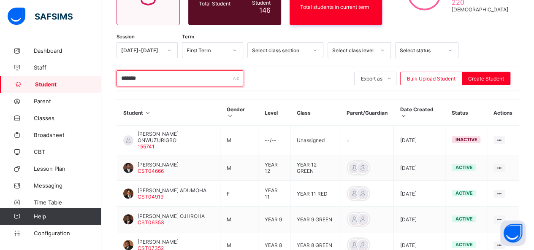
scroll to position [291, 0]
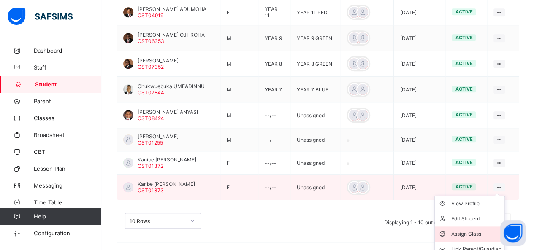
type input "*******"
click at [473, 232] on div "Assign Class" at bounding box center [476, 234] width 50 height 8
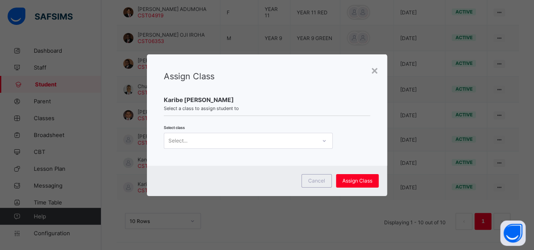
scroll to position [0, 0]
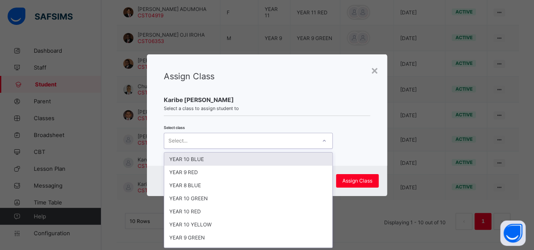
click at [323, 141] on icon at bounding box center [323, 141] width 3 height 2
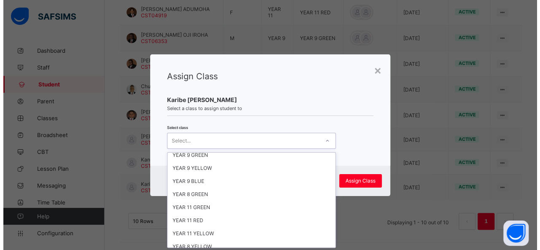
scroll to position [208, 0]
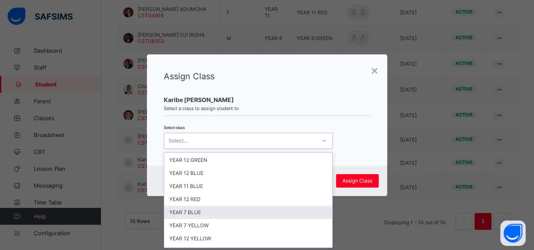
click at [191, 206] on div "YEAR 7 BLUE" at bounding box center [248, 212] width 168 height 13
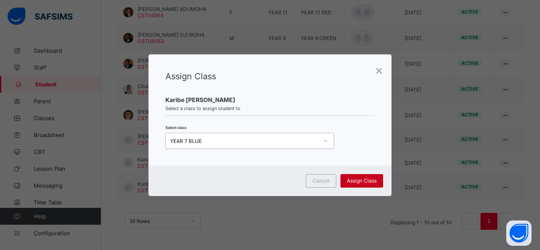
click at [364, 181] on span "Assign Class" at bounding box center [362, 181] width 30 height 6
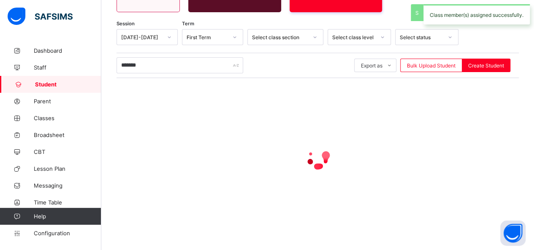
scroll to position [76, 0]
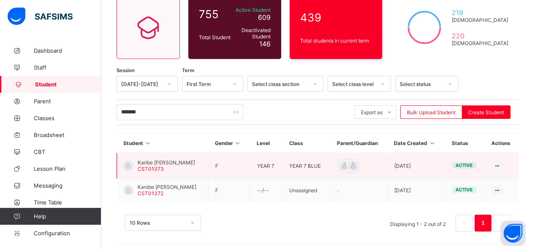
click at [143, 161] on span "Karibe [PERSON_NAME]" at bounding box center [166, 163] width 57 height 6
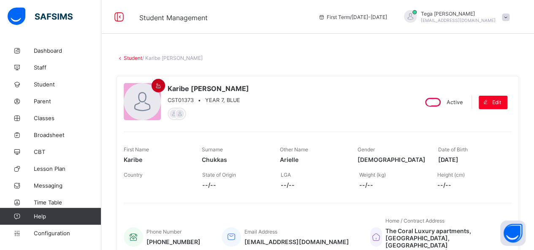
click at [158, 87] on icon at bounding box center [158, 86] width 7 height 6
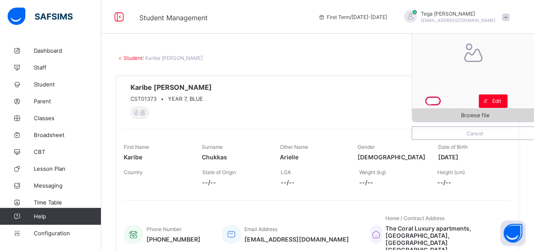
click at [470, 113] on span "Browse file" at bounding box center [475, 115] width 28 height 6
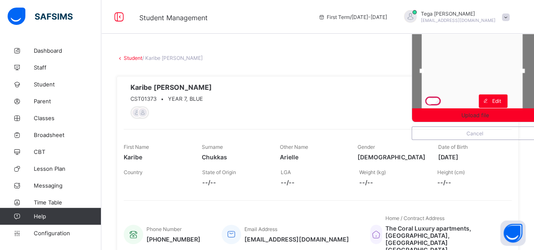
drag, startPoint x: 471, startPoint y: 78, endPoint x: 468, endPoint y: 98, distance: 20.1
click at [468, 98] on div at bounding box center [472, 70] width 101 height 93
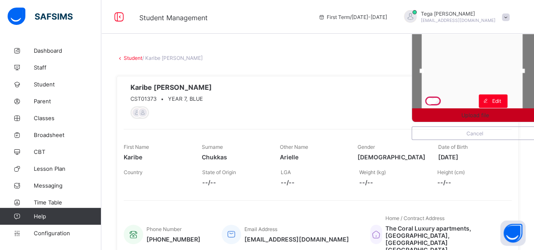
click at [474, 116] on span "Upload file" at bounding box center [474, 115] width 27 height 6
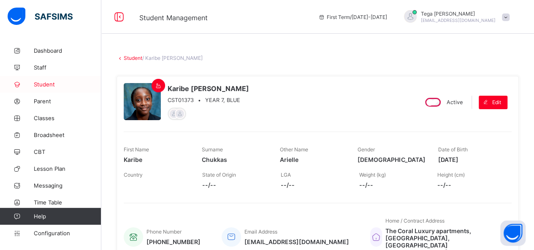
click at [44, 84] on span "Student" at bounding box center [68, 84] width 68 height 7
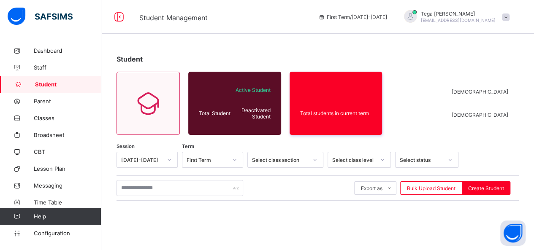
click at [44, 84] on span "Student" at bounding box center [68, 84] width 66 height 7
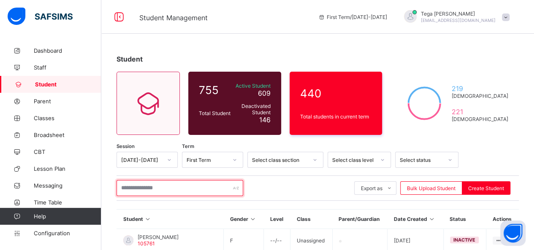
click at [143, 188] on input "text" at bounding box center [179, 188] width 127 height 16
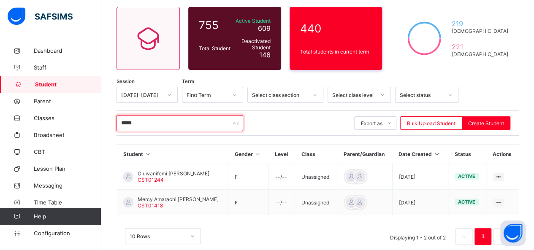
scroll to position [79, 0]
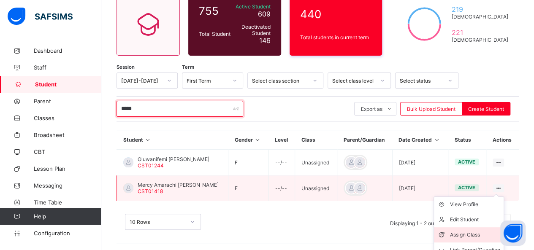
type input "*****"
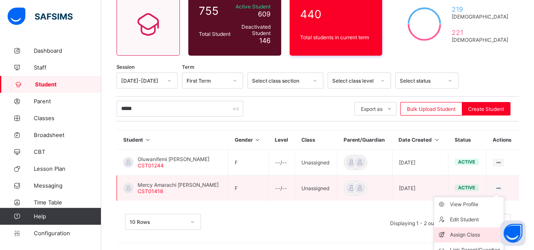
click at [468, 236] on div "Assign Class" at bounding box center [475, 235] width 50 height 8
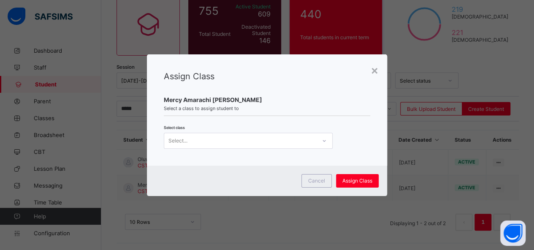
scroll to position [0, 0]
click at [322, 140] on icon at bounding box center [324, 141] width 5 height 8
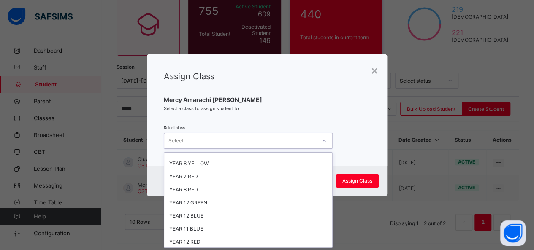
scroll to position [193, 0]
click at [250, 247] on div "YEAR 7 BLUE" at bounding box center [248, 253] width 168 height 13
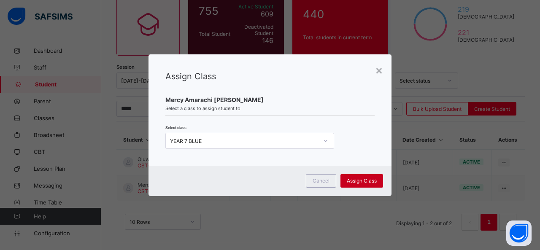
click at [367, 180] on span "Assign Class" at bounding box center [362, 181] width 30 height 6
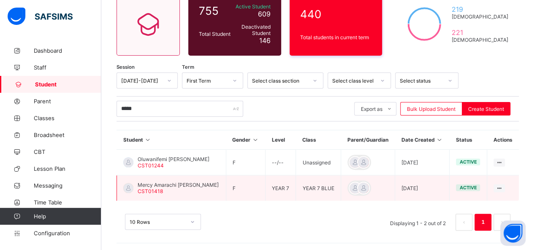
click at [171, 184] on span "Mercy Amarachi [PERSON_NAME]" at bounding box center [178, 185] width 81 height 6
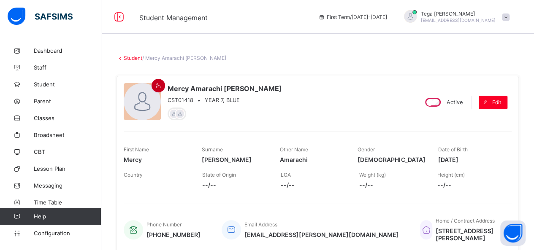
click at [155, 85] on icon at bounding box center [158, 86] width 7 height 6
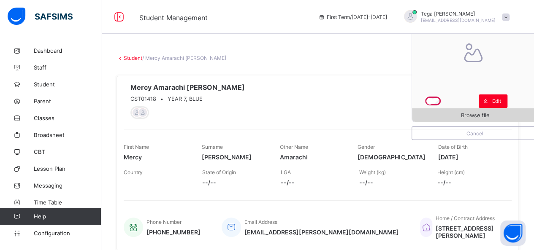
click at [444, 116] on span "Browse file" at bounding box center [475, 115] width 126 height 6
click at [465, 115] on span "Browse file" at bounding box center [475, 115] width 126 height 6
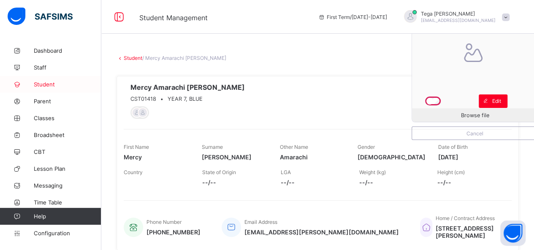
click at [43, 81] on span "Student" at bounding box center [68, 84] width 68 height 7
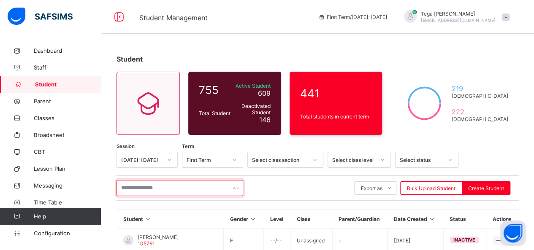
click at [158, 189] on input "text" at bounding box center [179, 188] width 127 height 16
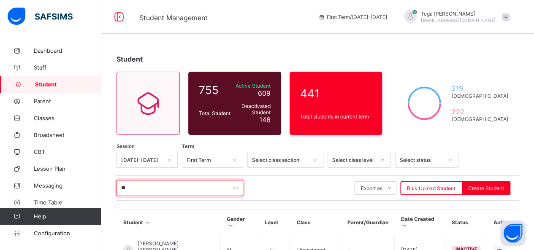
type input "*"
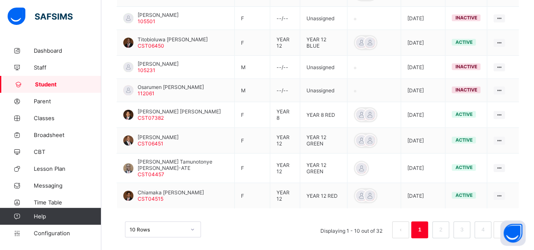
scroll to position [280, 0]
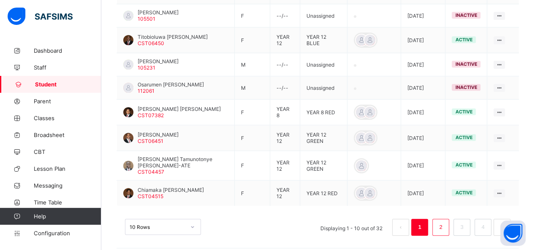
click at [444, 223] on link "2" at bounding box center [440, 227] width 8 height 11
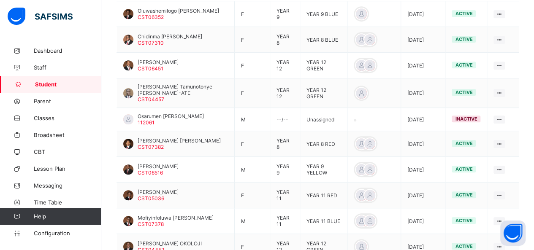
scroll to position [295, 0]
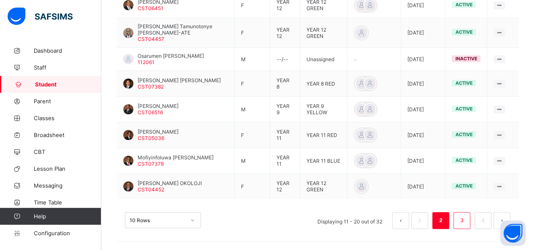
click at [465, 224] on link "3" at bounding box center [461, 220] width 8 height 11
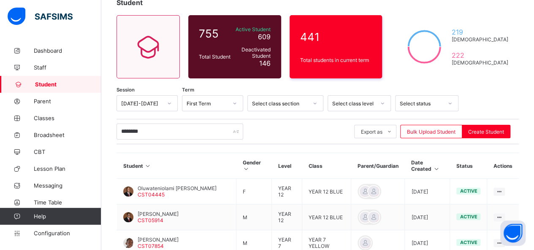
scroll to position [51, 0]
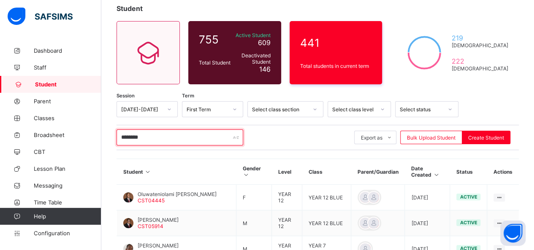
click at [151, 140] on input "********" at bounding box center [179, 138] width 127 height 16
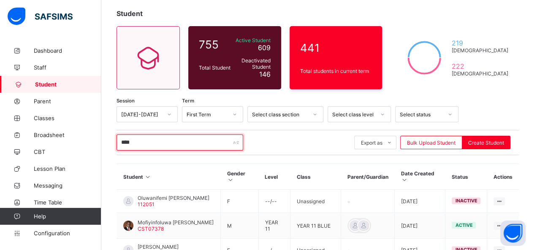
scroll to position [0, 0]
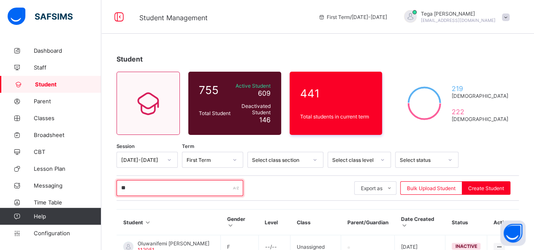
type input "*"
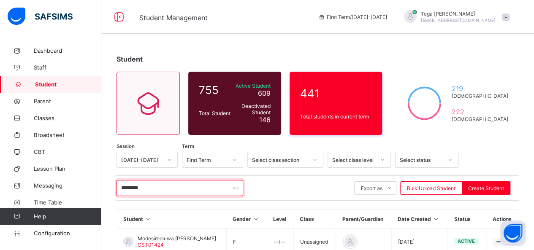
type input "********"
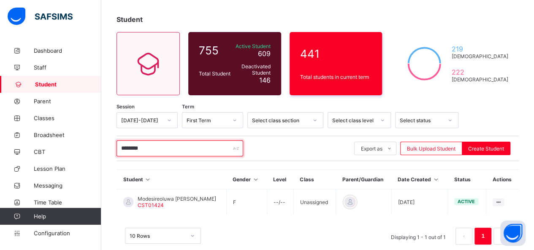
scroll to position [54, 0]
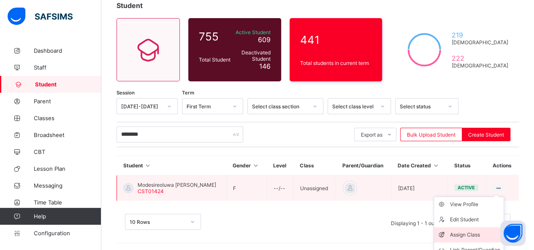
click at [465, 231] on div "Assign Class" at bounding box center [475, 235] width 50 height 8
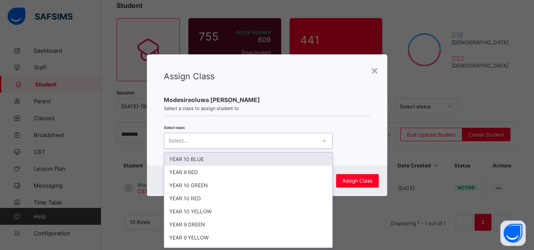
scroll to position [0, 0]
click at [324, 142] on icon at bounding box center [324, 141] width 5 height 8
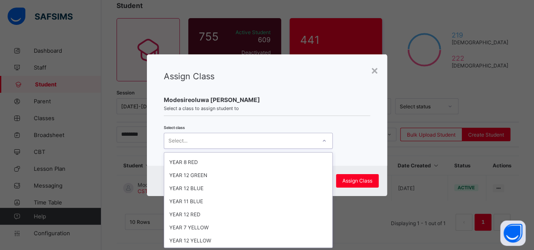
scroll to position [208, 0]
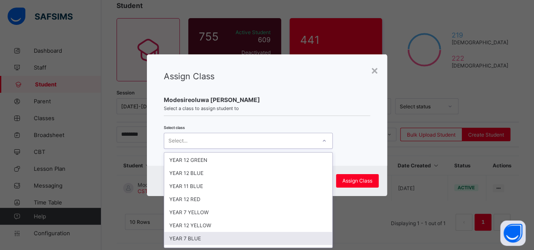
click at [242, 232] on div "YEAR 7 BLUE" at bounding box center [248, 238] width 168 height 13
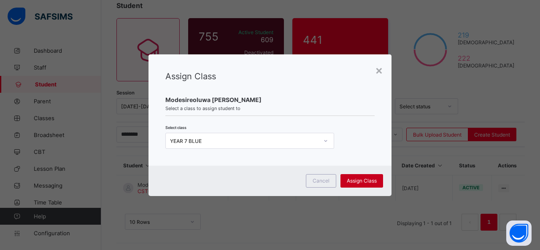
click at [359, 183] on span "Assign Class" at bounding box center [362, 181] width 30 height 6
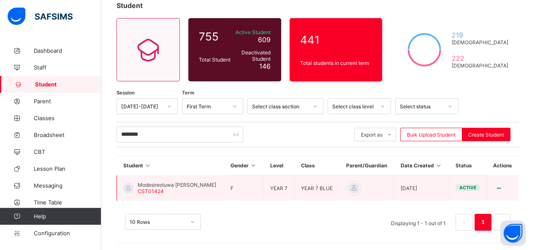
click at [162, 184] on span "Modesireoluwa [PERSON_NAME]" at bounding box center [177, 185] width 78 height 6
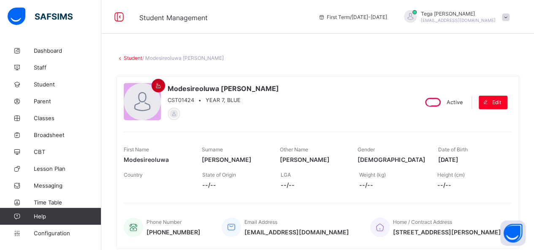
click at [158, 87] on icon at bounding box center [158, 86] width 7 height 6
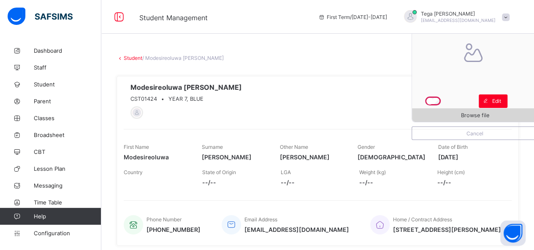
click at [479, 114] on span "Browse file" at bounding box center [475, 115] width 28 height 6
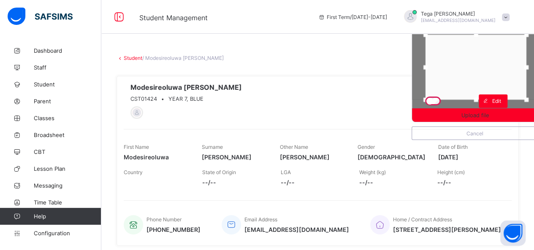
drag, startPoint x: 479, startPoint y: 75, endPoint x: 479, endPoint y: 88, distance: 13.1
click at [479, 88] on div at bounding box center [475, 67] width 101 height 65
drag, startPoint x: 430, startPoint y: 68, endPoint x: 441, endPoint y: 66, distance: 11.6
click at [439, 66] on div at bounding box center [437, 67] width 4 height 4
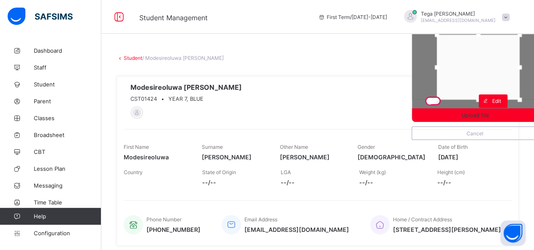
drag, startPoint x: 532, startPoint y: 65, endPoint x: 525, endPoint y: 68, distance: 7.5
click at [522, 68] on div at bounding box center [519, 67] width 4 height 4
click at [487, 65] on div at bounding box center [477, 64] width 83 height 65
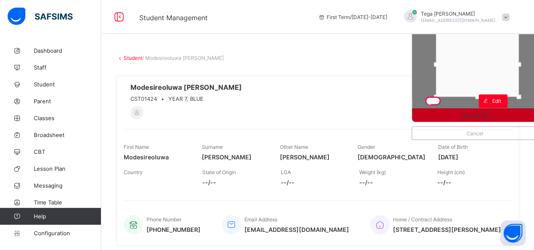
click at [497, 112] on span "Upload file" at bounding box center [475, 115] width 126 height 6
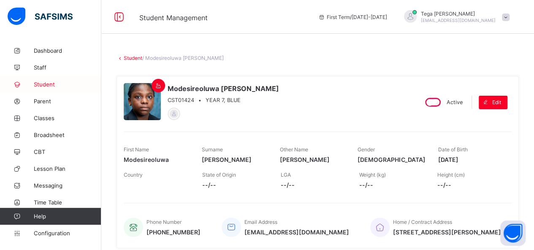
click at [47, 86] on span "Student" at bounding box center [68, 84] width 68 height 7
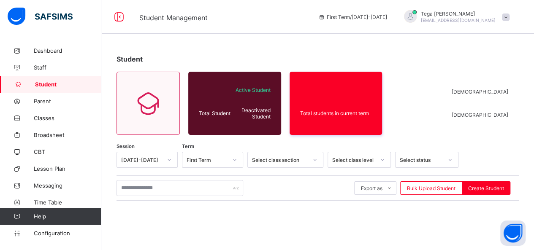
click at [47, 86] on span "Student" at bounding box center [68, 84] width 66 height 7
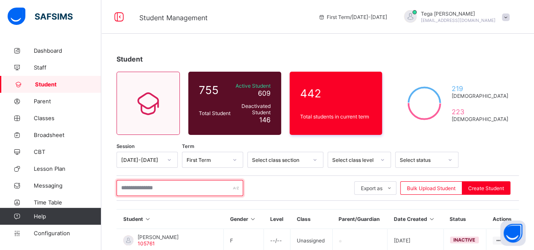
click at [151, 185] on input "text" at bounding box center [179, 188] width 127 height 16
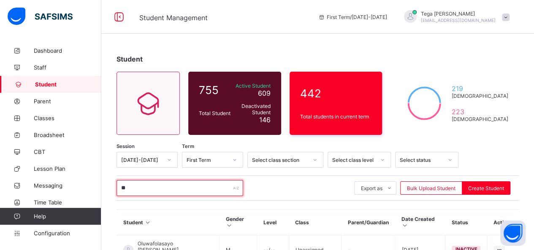
type input "*"
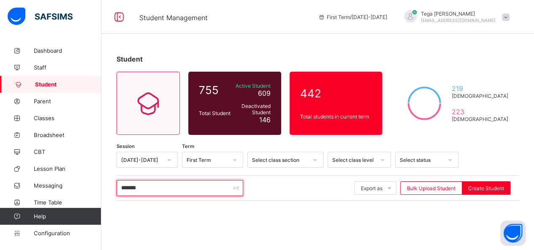
type input "*******"
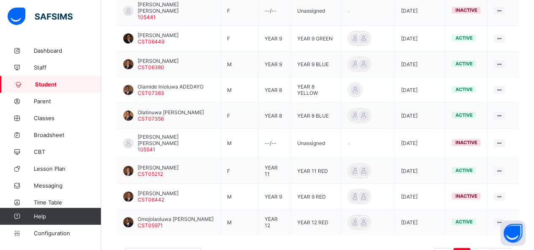
scroll to position [270, 0]
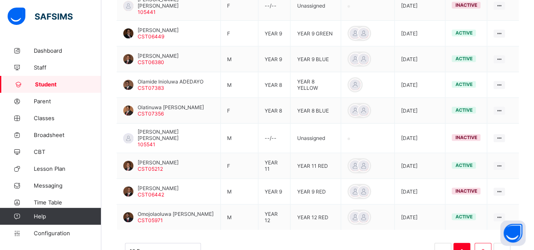
click at [487, 246] on link "2" at bounding box center [483, 251] width 8 height 11
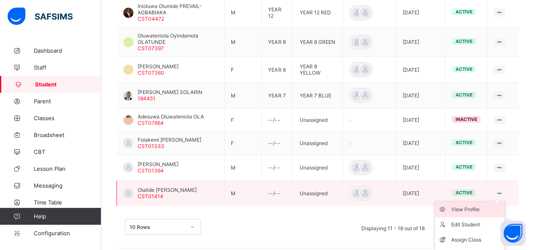
scroll to position [259, 0]
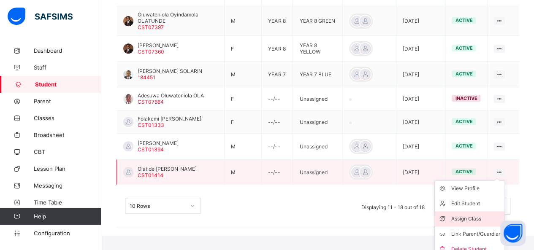
click at [468, 215] on div "Assign Class" at bounding box center [476, 219] width 50 height 8
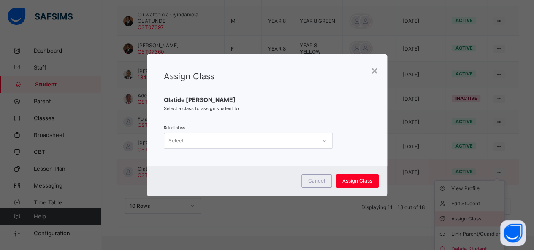
scroll to position [238, 0]
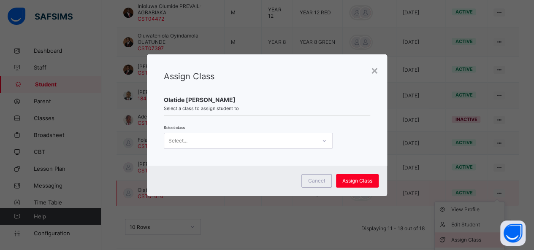
click at [468, 212] on div "× Assign Class Olatide [PERSON_NAME] Select a class to assign student to Select…" at bounding box center [267, 125] width 534 height 250
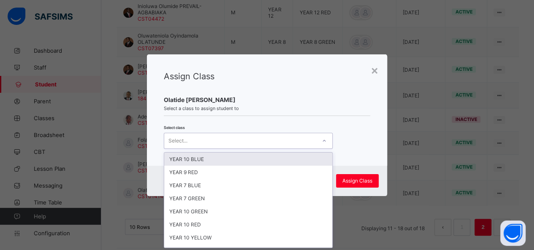
click at [322, 142] on icon at bounding box center [324, 141] width 5 height 8
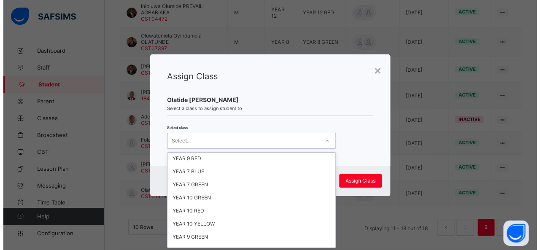
scroll to position [6, 0]
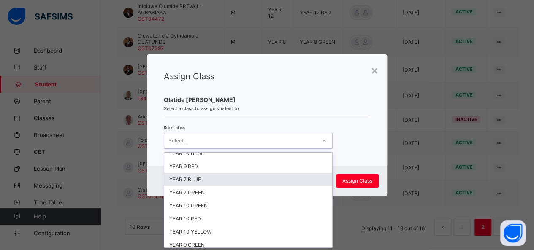
click at [203, 178] on div "YEAR 7 BLUE" at bounding box center [248, 179] width 168 height 13
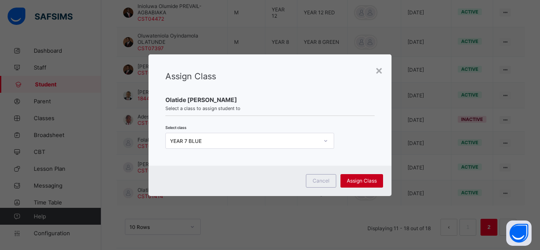
click at [348, 186] on div "Assign Class" at bounding box center [362, 181] width 43 height 14
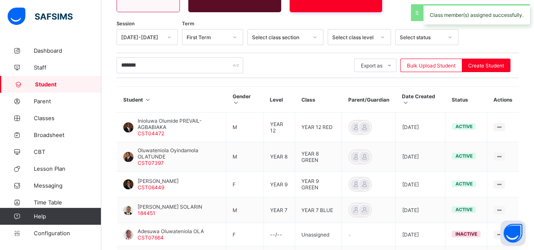
scroll to position [238, 0]
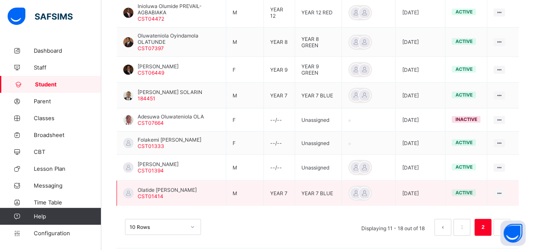
click at [176, 187] on span "Olatide [PERSON_NAME]" at bounding box center [167, 190] width 59 height 6
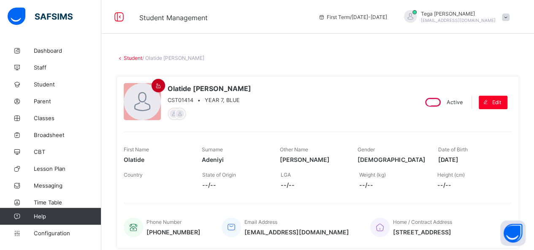
click at [155, 84] on icon at bounding box center [158, 86] width 7 height 6
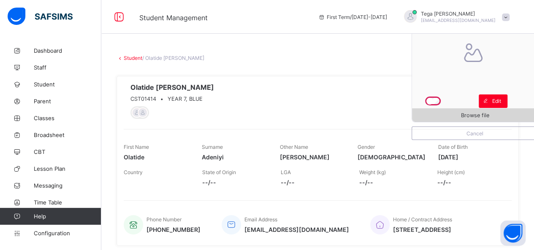
click at [461, 119] on div "Browse file" at bounding box center [475, 115] width 126 height 14
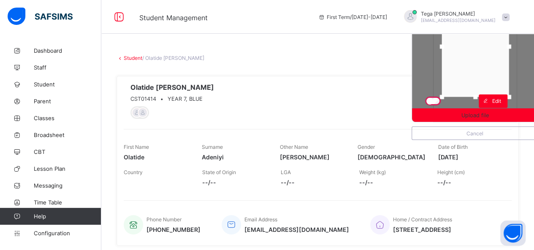
drag, startPoint x: 476, startPoint y: 77, endPoint x: 476, endPoint y: 30, distance: 46.8
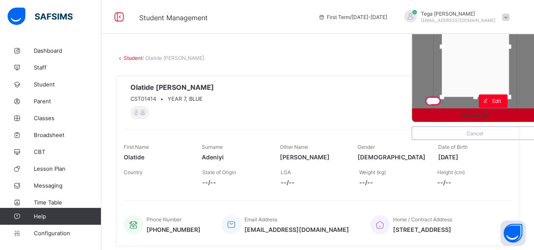
click at [475, 117] on span "Upload file" at bounding box center [474, 115] width 27 height 6
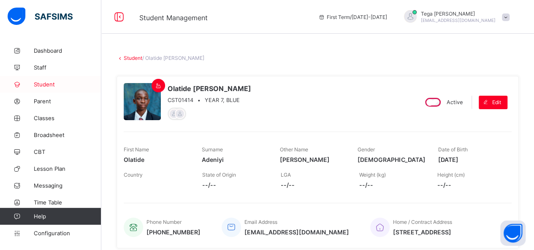
click at [49, 87] on span "Student" at bounding box center [68, 84] width 68 height 7
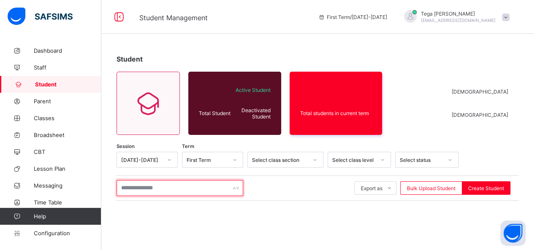
click at [148, 187] on input "text" at bounding box center [179, 188] width 127 height 16
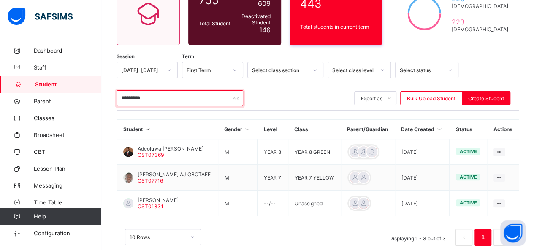
scroll to position [105, 0]
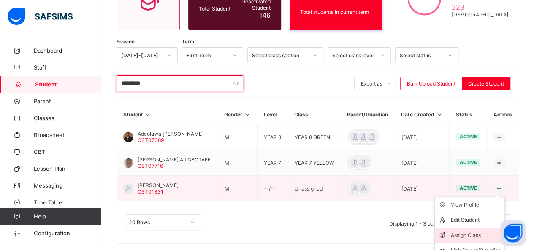
type input "*********"
click at [469, 233] on div "Assign Class" at bounding box center [476, 235] width 50 height 8
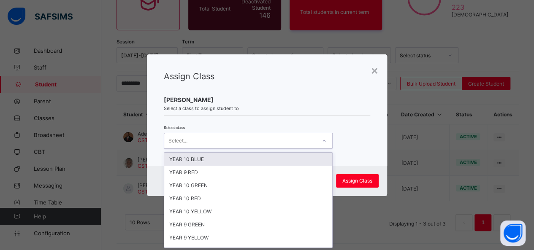
scroll to position [0, 0]
click at [323, 141] on icon at bounding box center [324, 141] width 5 height 8
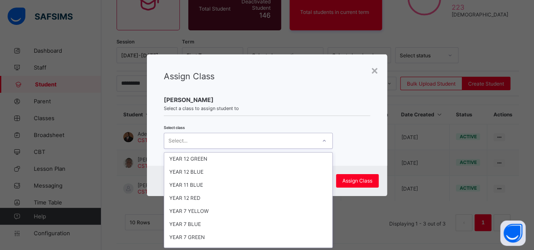
scroll to position [208, 0]
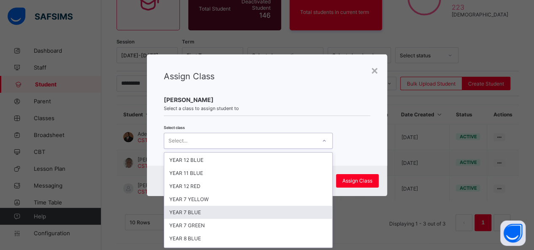
click at [226, 206] on div "YEAR 7 BLUE" at bounding box center [248, 212] width 168 height 13
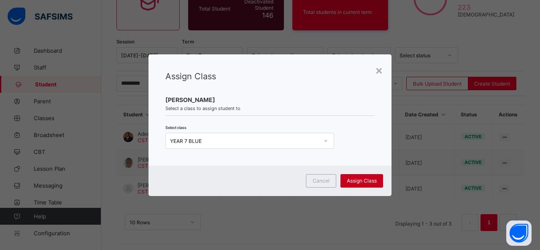
click at [374, 180] on span "Assign Class" at bounding box center [362, 181] width 30 height 6
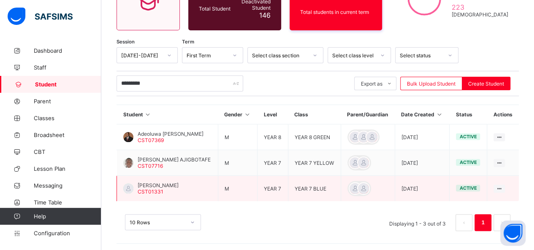
click at [157, 184] on span "[PERSON_NAME]" at bounding box center [158, 185] width 41 height 6
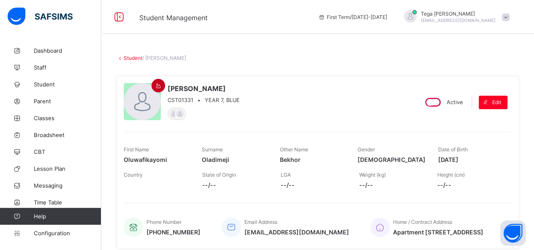
click at [157, 87] on icon at bounding box center [158, 86] width 7 height 6
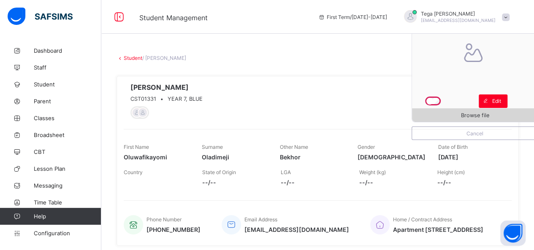
click at [461, 114] on span "Browse file" at bounding box center [475, 115] width 126 height 6
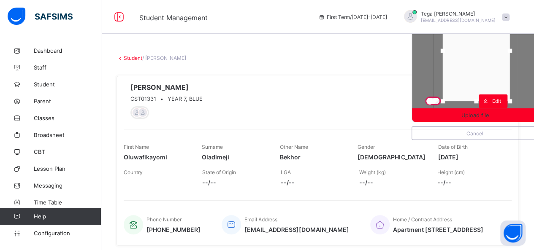
drag, startPoint x: 461, startPoint y: 80, endPoint x: 463, endPoint y: 71, distance: 8.5
click at [463, 71] on div at bounding box center [476, 50] width 67 height 101
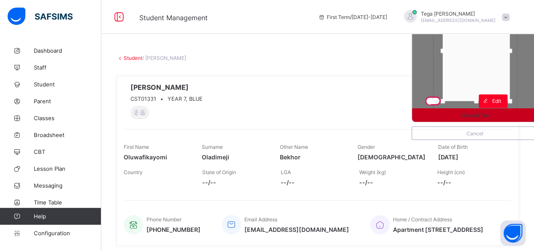
click at [496, 113] on span "Upload file" at bounding box center [475, 115] width 126 height 6
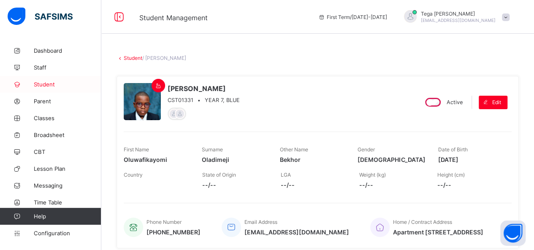
click at [42, 84] on span "Student" at bounding box center [68, 84] width 68 height 7
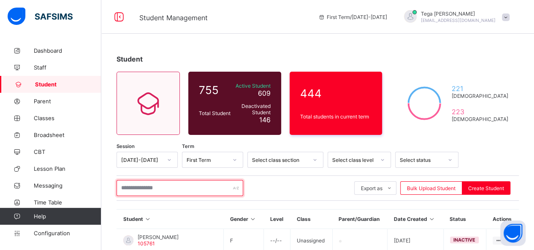
click at [185, 195] on input "text" at bounding box center [179, 188] width 127 height 16
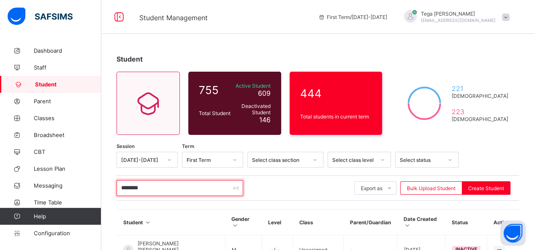
type input "********"
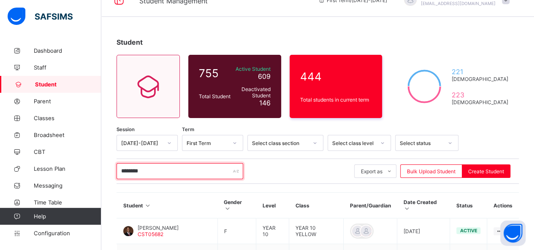
scroll to position [79, 0]
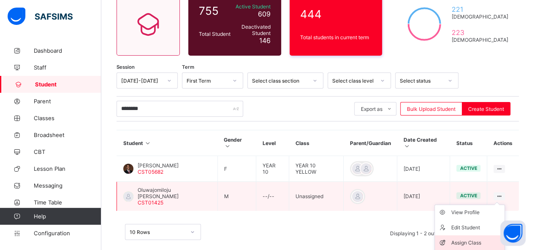
click at [474, 239] on div "Assign Class" at bounding box center [476, 243] width 50 height 8
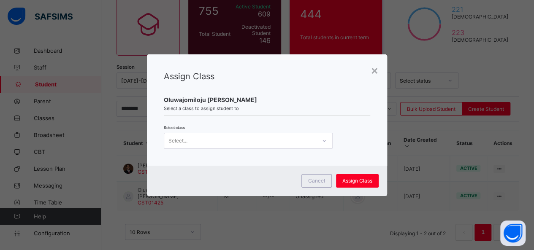
scroll to position [0, 0]
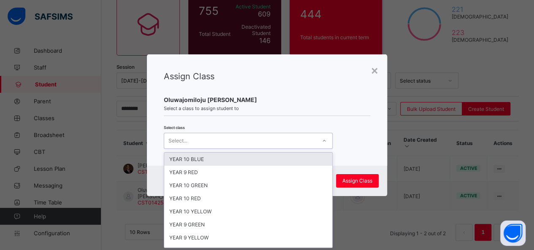
click at [322, 141] on icon at bounding box center [324, 141] width 5 height 8
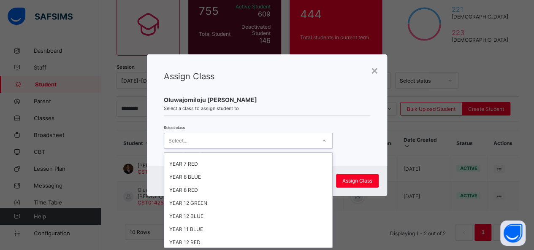
scroll to position [208, 0]
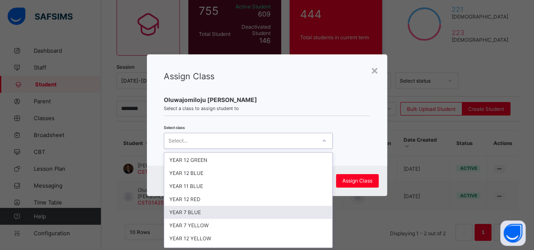
click at [216, 206] on div "YEAR 7 BLUE" at bounding box center [248, 212] width 168 height 13
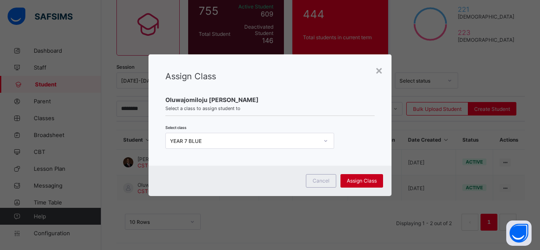
click at [356, 179] on span "Assign Class" at bounding box center [362, 181] width 30 height 6
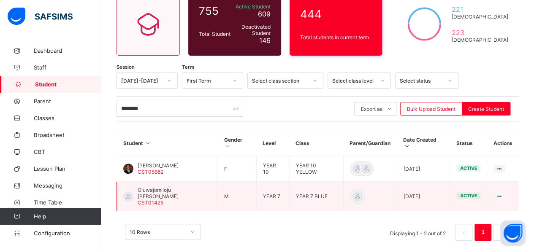
click at [174, 187] on span "Oluwajomiloju [PERSON_NAME]" at bounding box center [174, 193] width 73 height 13
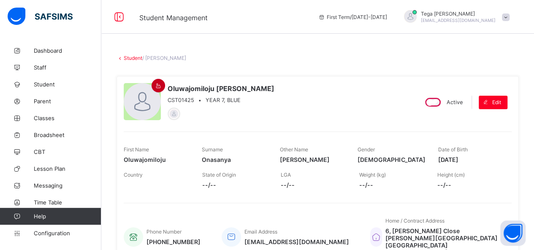
click at [155, 83] on icon at bounding box center [158, 86] width 7 height 6
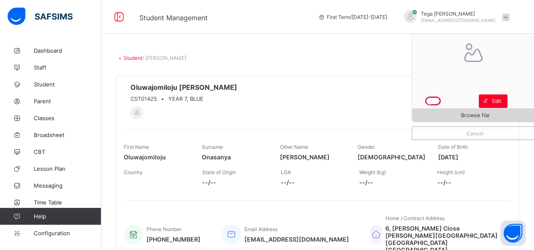
click at [482, 120] on div "Browse file" at bounding box center [475, 115] width 126 height 14
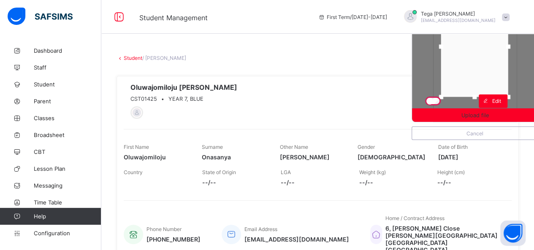
drag, startPoint x: 472, startPoint y: 70, endPoint x: 472, endPoint y: 49, distance: 20.7
click at [472, 49] on div at bounding box center [474, 46] width 67 height 101
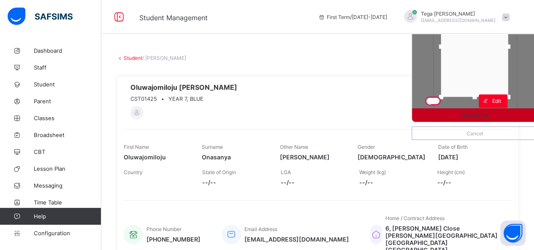
click at [478, 119] on span "Upload file" at bounding box center [474, 115] width 27 height 6
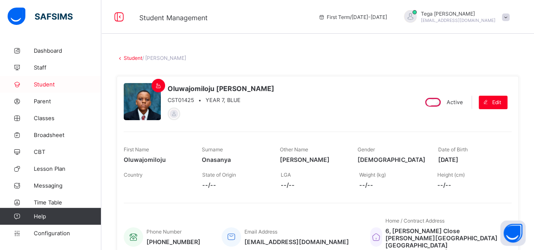
click at [51, 88] on link "Student" at bounding box center [50, 84] width 101 height 17
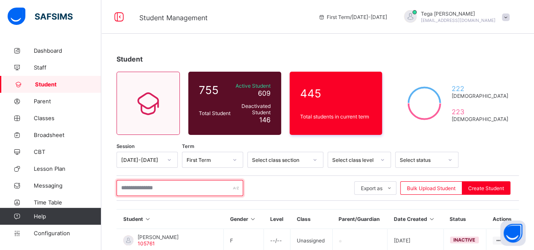
click at [161, 188] on input "text" at bounding box center [179, 188] width 127 height 16
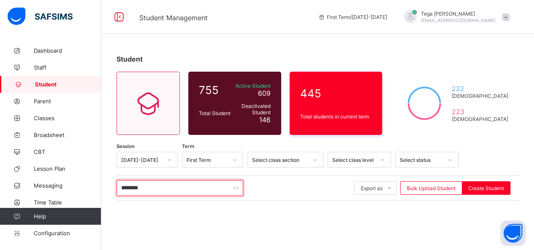
type input "********"
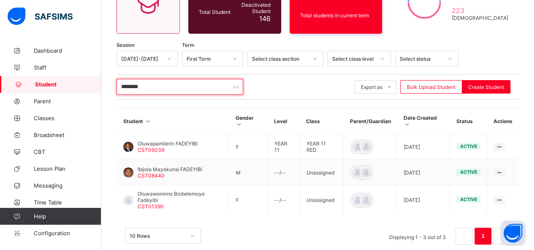
scroll to position [105, 0]
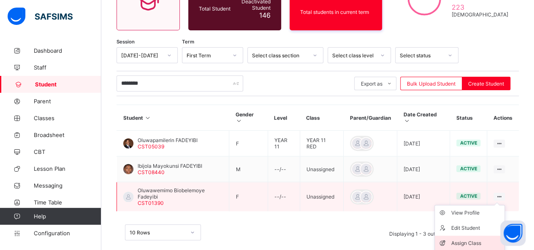
click at [473, 236] on li "Assign Class" at bounding box center [470, 243] width 70 height 15
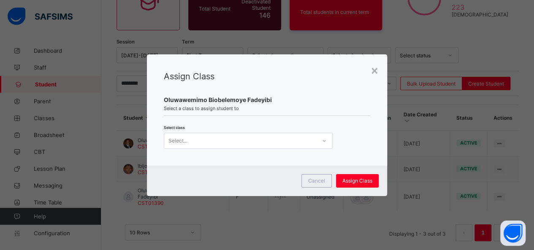
scroll to position [0, 0]
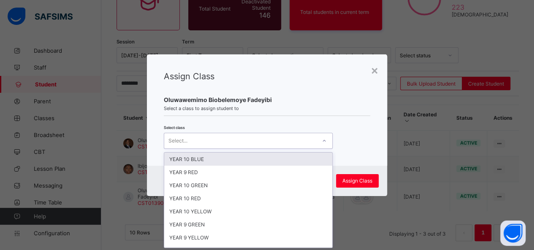
click at [323, 143] on icon at bounding box center [324, 141] width 5 height 8
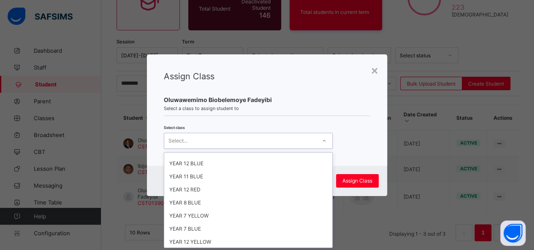
scroll to position [208, 0]
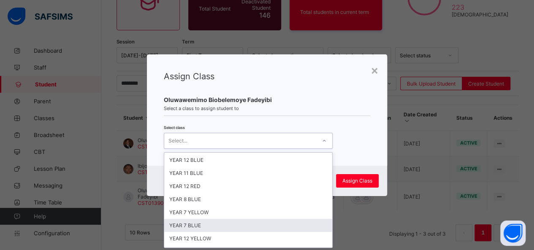
click at [234, 219] on div "YEAR 7 BLUE" at bounding box center [248, 225] width 168 height 13
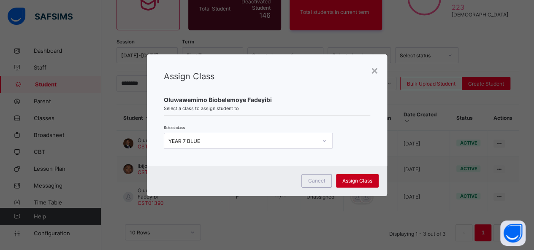
click at [373, 185] on div "Assign Class" at bounding box center [357, 181] width 43 height 14
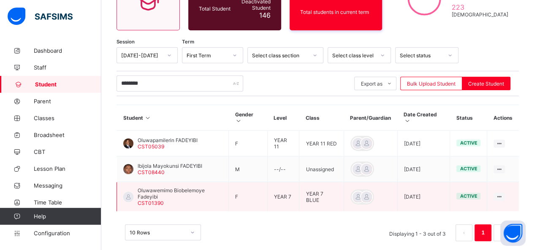
click at [156, 187] on span "Oluwawemimo Biobelemoye Fadeyibi" at bounding box center [180, 193] width 84 height 13
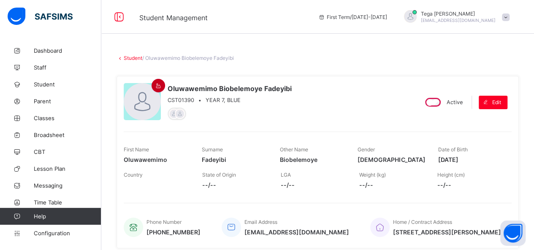
click at [156, 83] on icon at bounding box center [158, 86] width 7 height 6
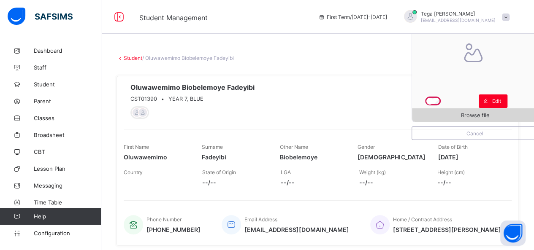
click at [488, 116] on span "Browse file" at bounding box center [475, 115] width 28 height 6
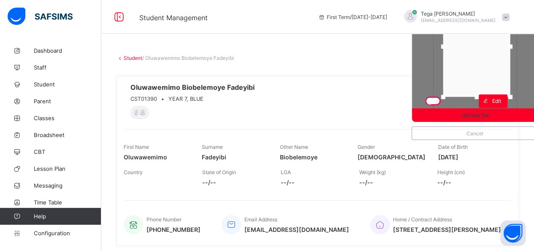
drag, startPoint x: 457, startPoint y: 95, endPoint x: 459, endPoint y: 79, distance: 15.7
click at [459, 79] on div at bounding box center [476, 46] width 67 height 101
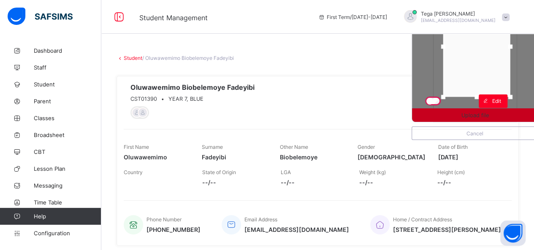
click at [461, 115] on span "Upload file" at bounding box center [475, 115] width 126 height 6
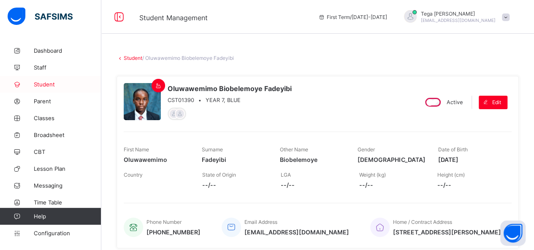
click at [40, 89] on link "Student" at bounding box center [50, 84] width 101 height 17
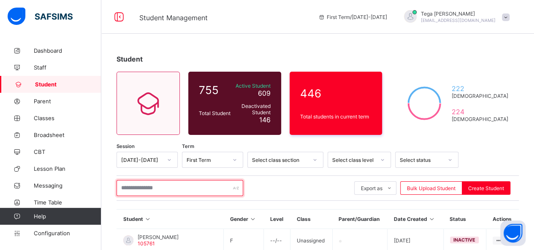
click at [154, 185] on input "text" at bounding box center [179, 188] width 127 height 16
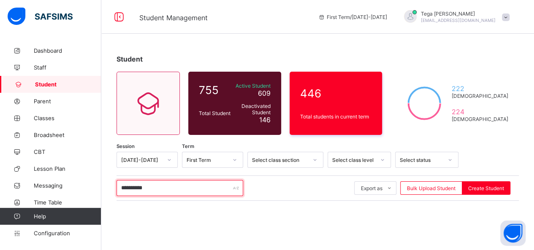
type input "**********"
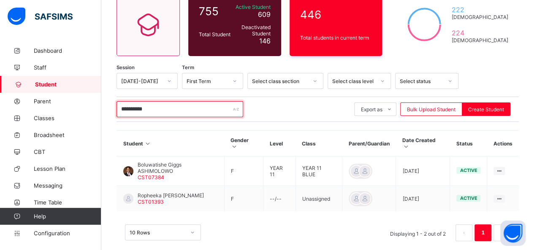
scroll to position [79, 0]
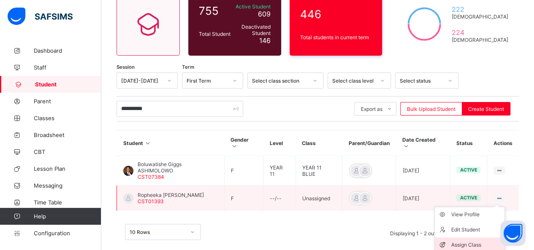
click at [478, 238] on li "Assign Class" at bounding box center [470, 245] width 70 height 15
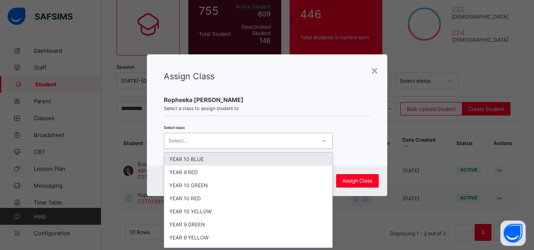
scroll to position [0, 0]
click at [323, 143] on icon at bounding box center [324, 141] width 5 height 8
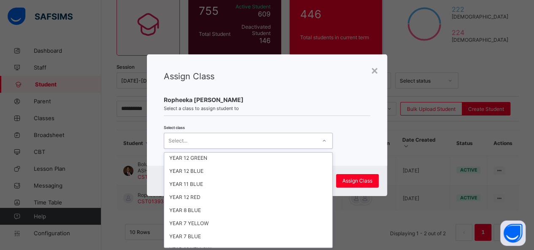
scroll to position [208, 0]
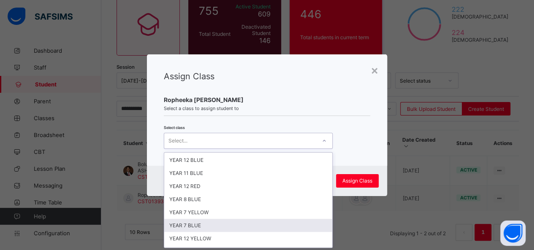
click at [230, 219] on div "YEAR 7 BLUE" at bounding box center [248, 225] width 168 height 13
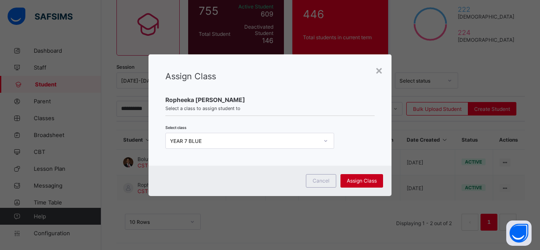
click at [355, 179] on span "Assign Class" at bounding box center [362, 181] width 30 height 6
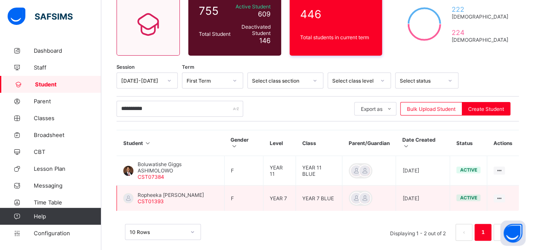
click at [185, 192] on span "Ropheeka [PERSON_NAME]" at bounding box center [171, 195] width 66 height 6
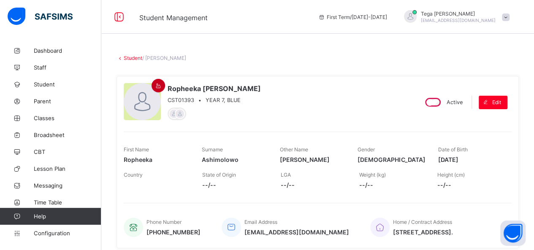
click at [157, 87] on icon at bounding box center [158, 86] width 7 height 6
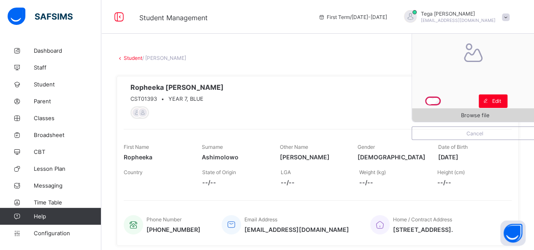
click at [452, 114] on span "Browse file" at bounding box center [475, 115] width 126 height 6
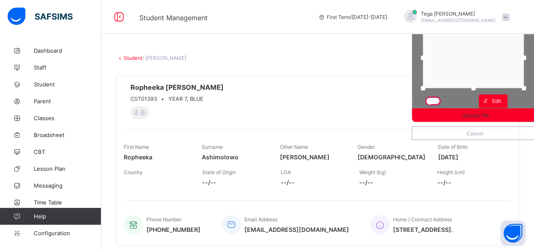
click at [464, 60] on div at bounding box center [473, 57] width 101 height 61
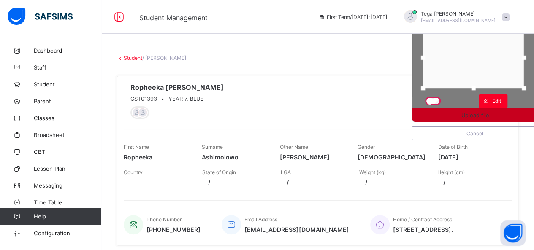
click at [505, 117] on span "Upload file" at bounding box center [475, 115] width 126 height 6
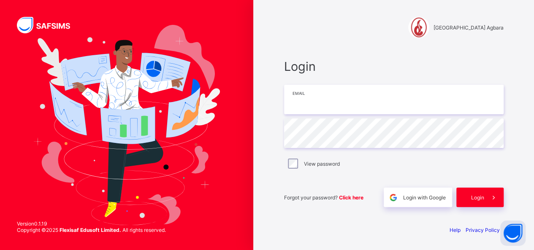
type input "**********"
